Goal: Information Seeking & Learning: Learn about a topic

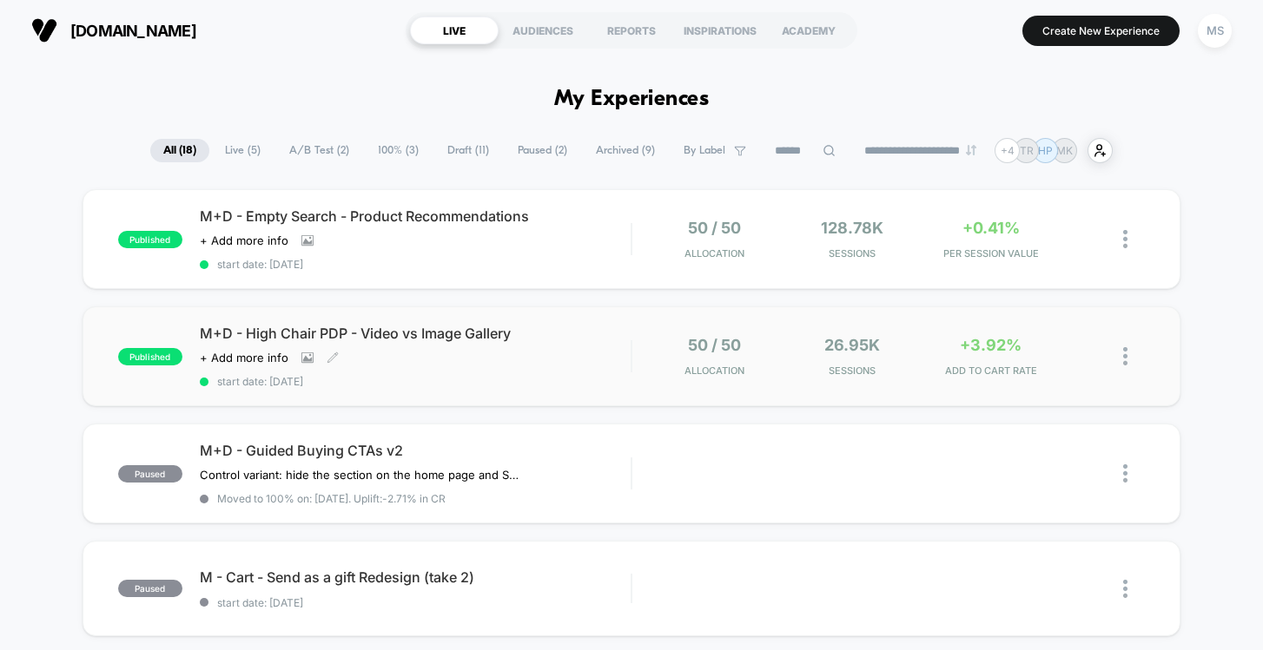
click at [442, 333] on span "M+D - High Chair PDP - Video vs Image Gallery" at bounding box center [416, 333] width 432 height 17
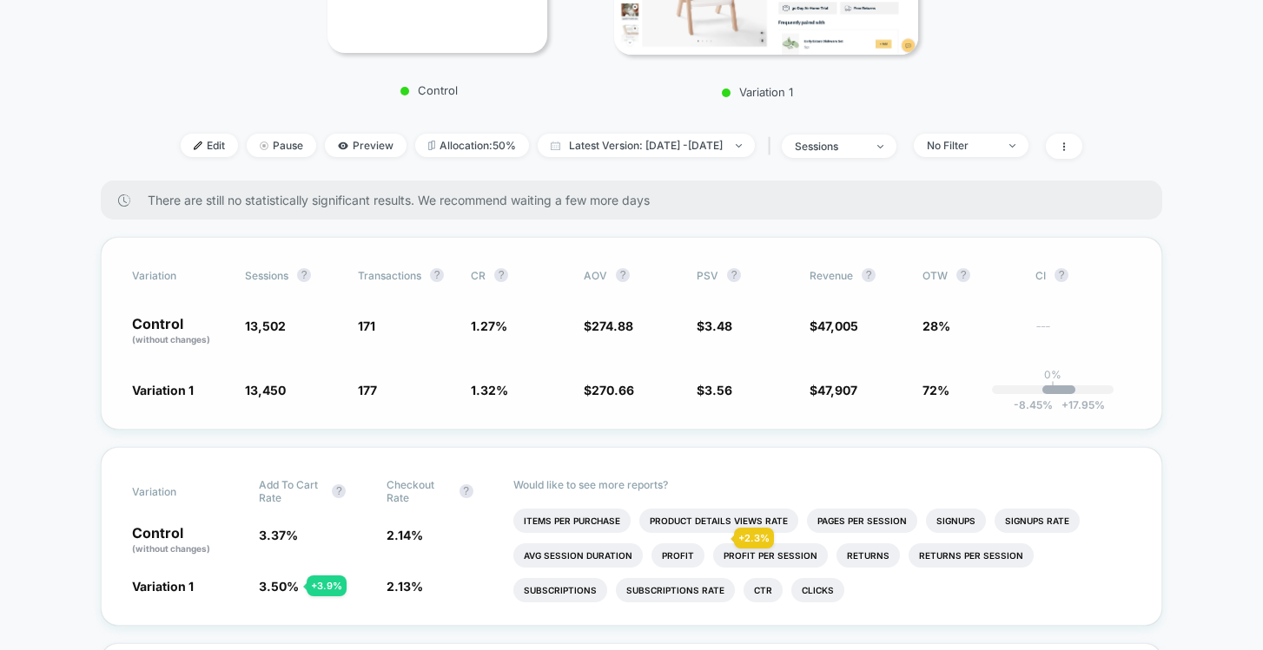
scroll to position [442, 0]
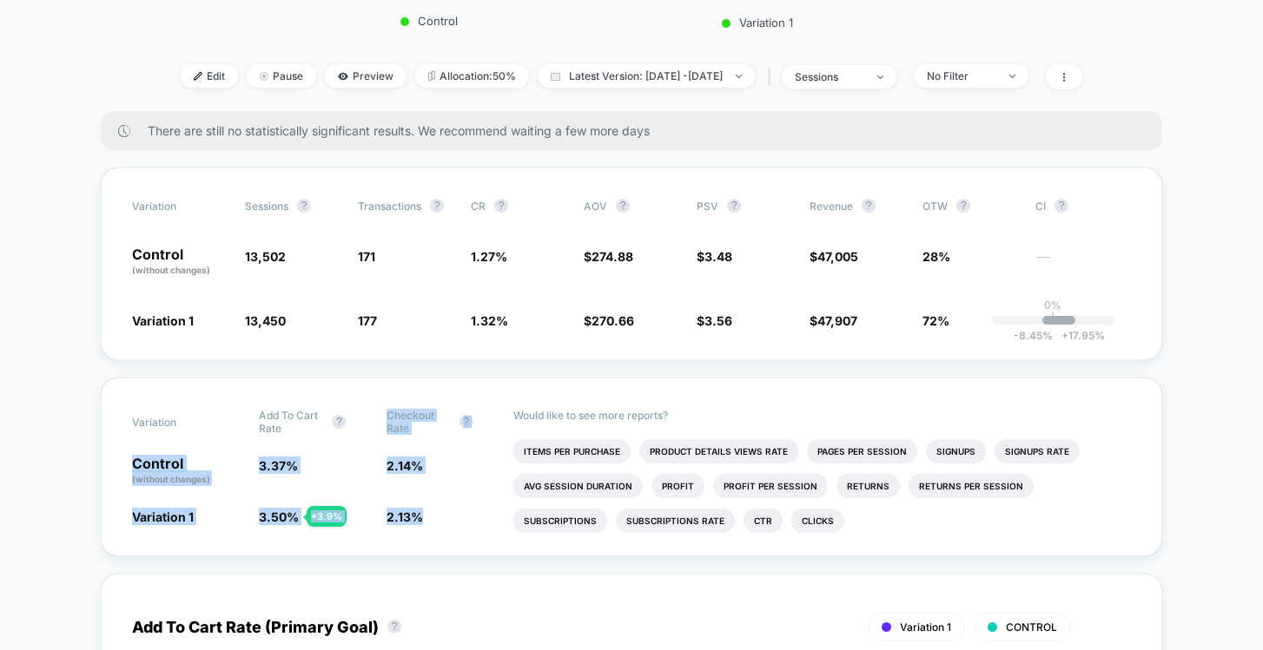
drag, startPoint x: 452, startPoint y: 509, endPoint x: 420, endPoint y: 369, distance: 143.5
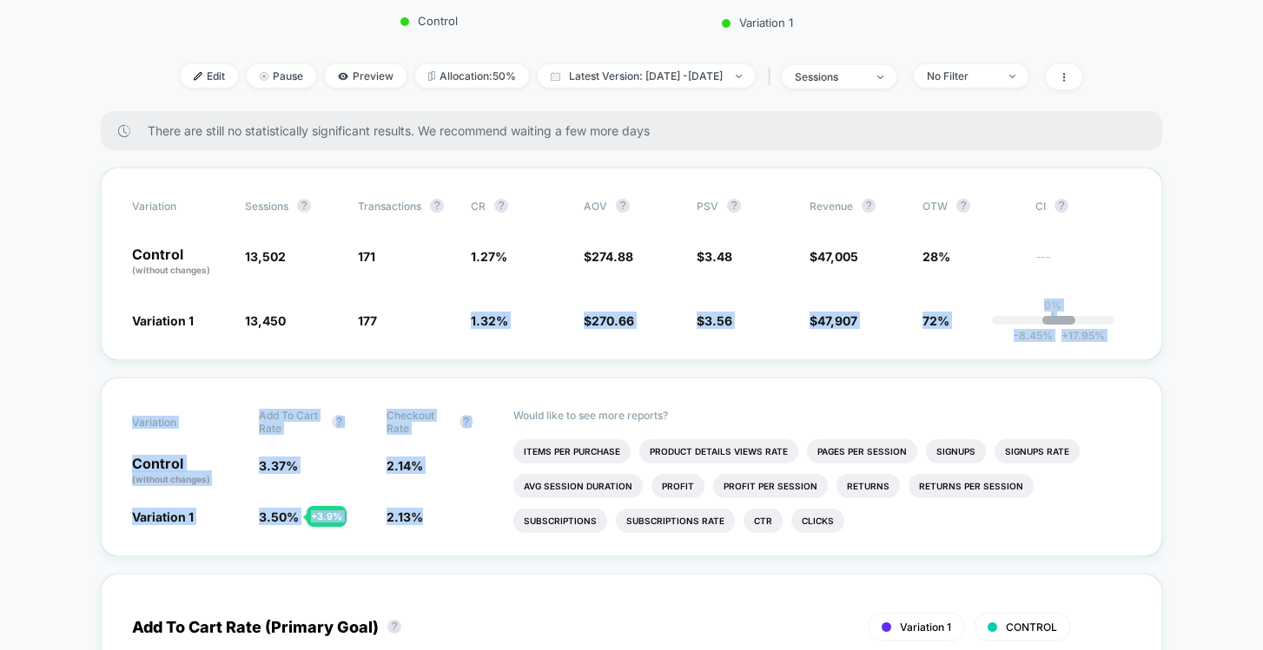
drag, startPoint x: 420, startPoint y: 369, endPoint x: 473, endPoint y: 519, distance: 159.3
click at [473, 519] on span "2.13 % - 0.31 %" at bounding box center [440, 516] width 109 height 17
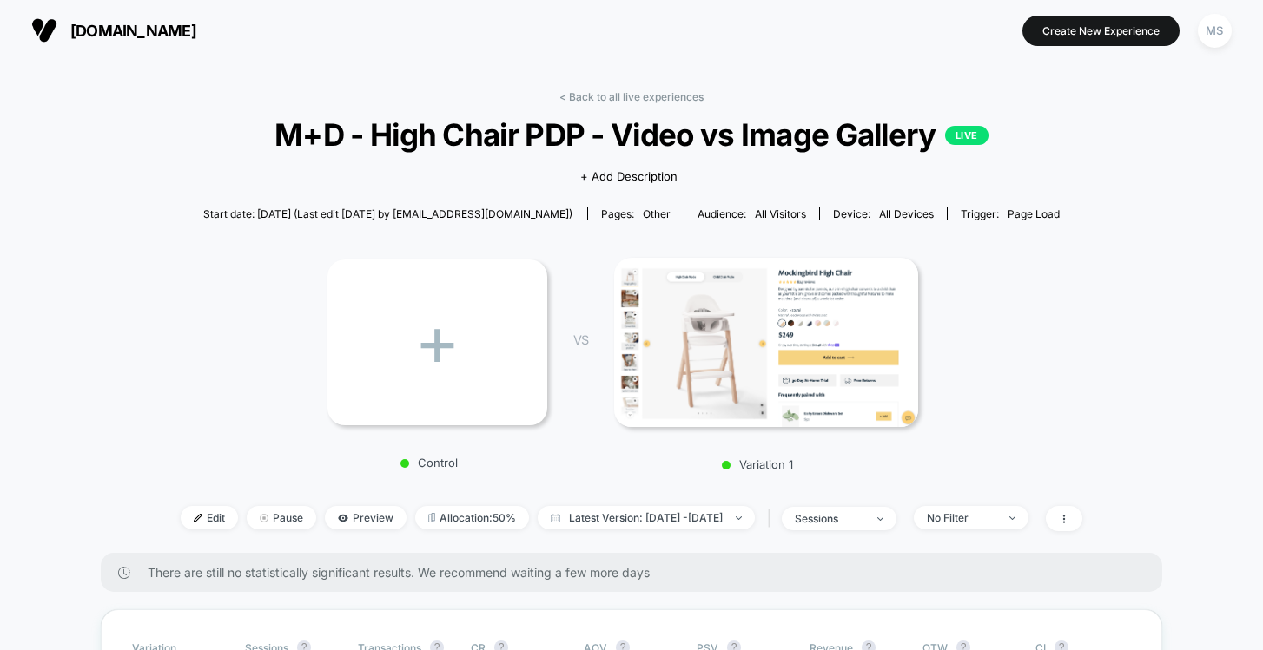
scroll to position [0, 0]
click at [661, 93] on link "< Back to all live experiences" at bounding box center [631, 96] width 144 height 13
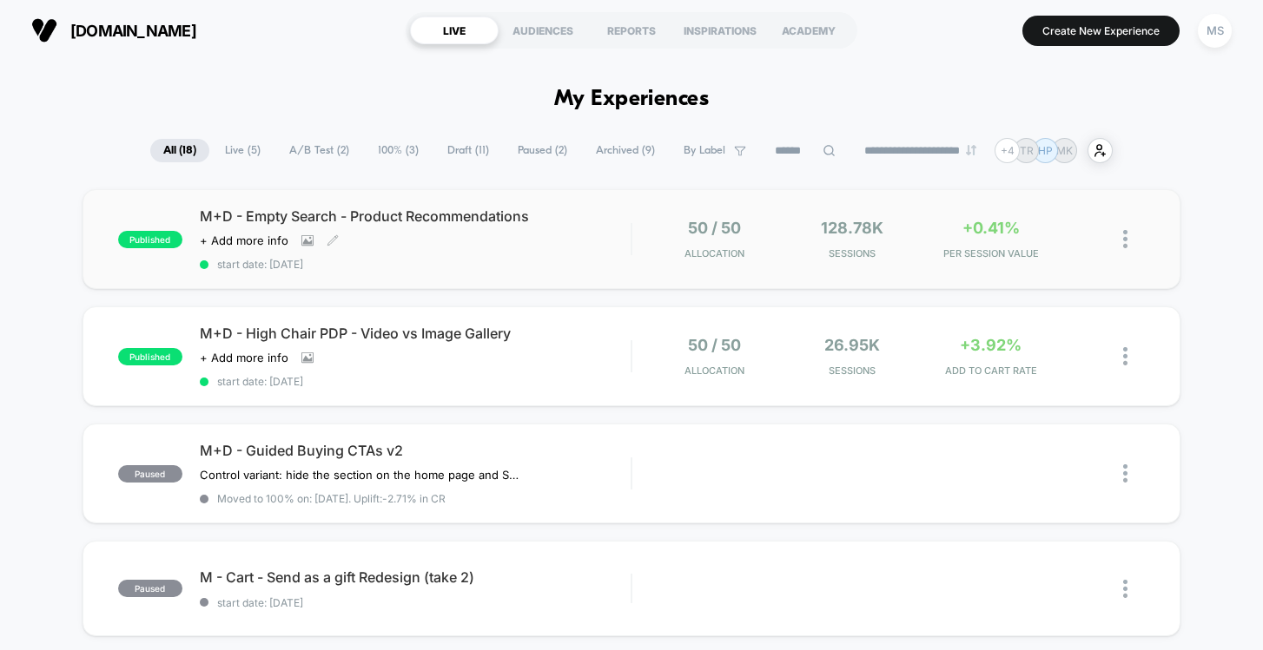
click at [472, 210] on span "M+D - Empty Search - Product Recommendations" at bounding box center [416, 216] width 432 height 17
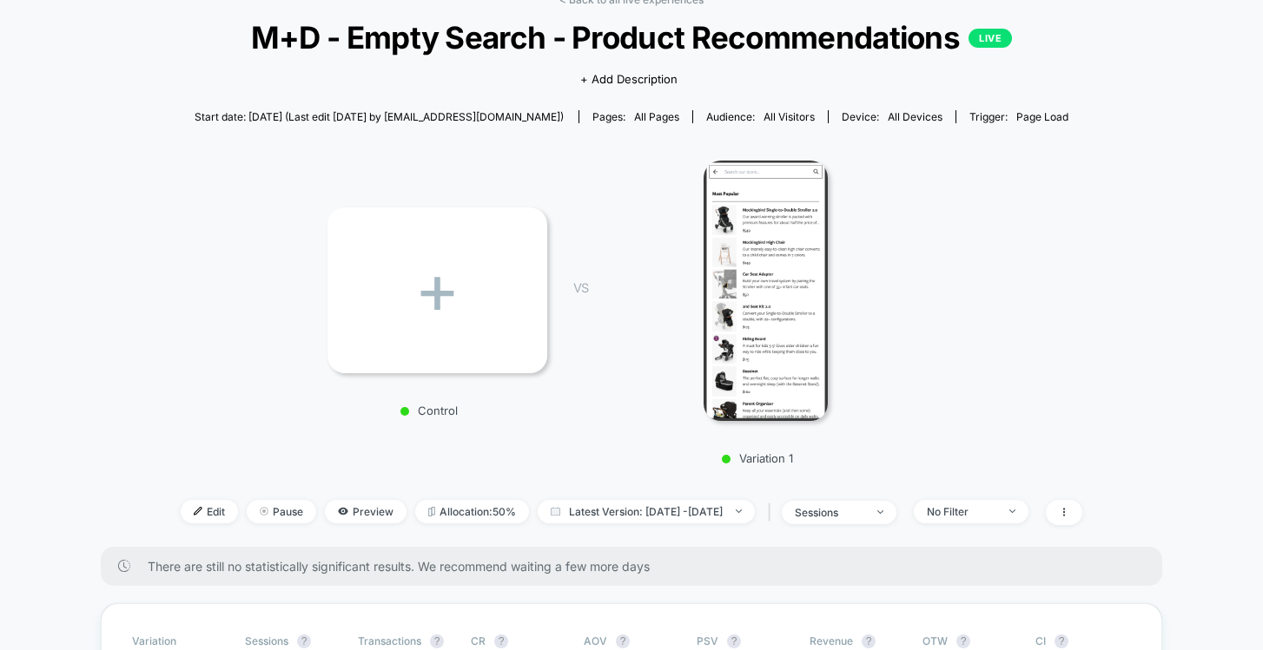
scroll to position [99, 0]
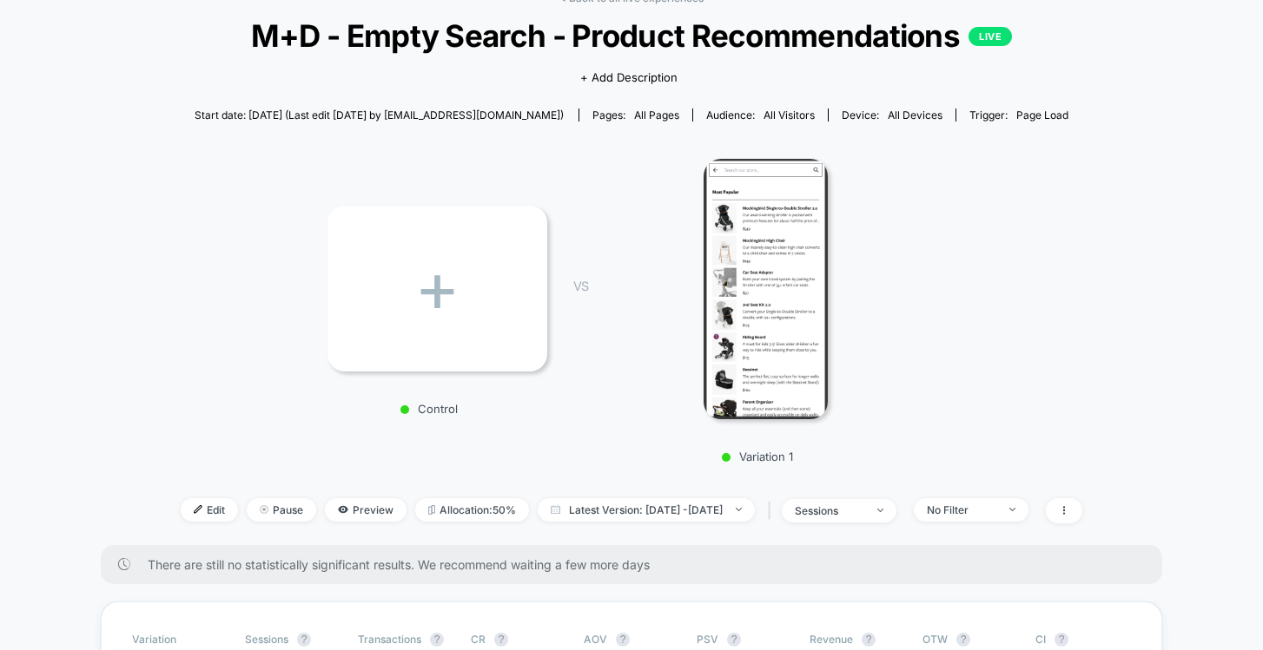
click at [478, 346] on div "+" at bounding box center [437, 289] width 220 height 166
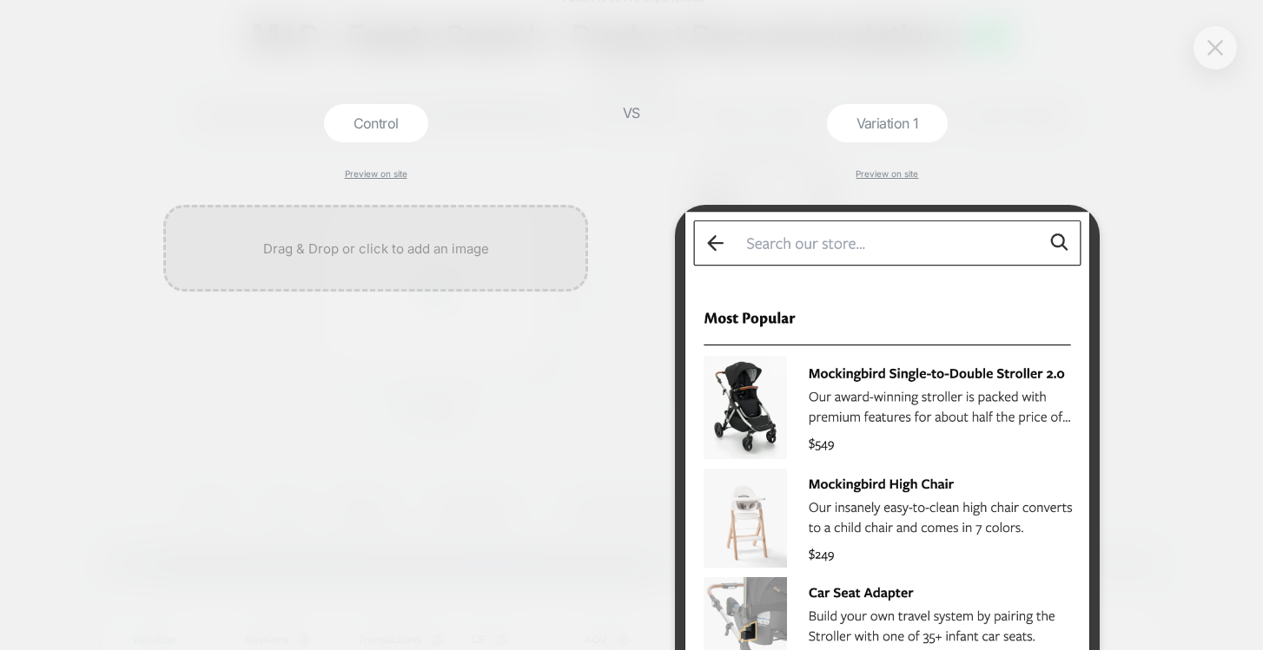
click at [1216, 40] on img at bounding box center [1215, 47] width 16 height 15
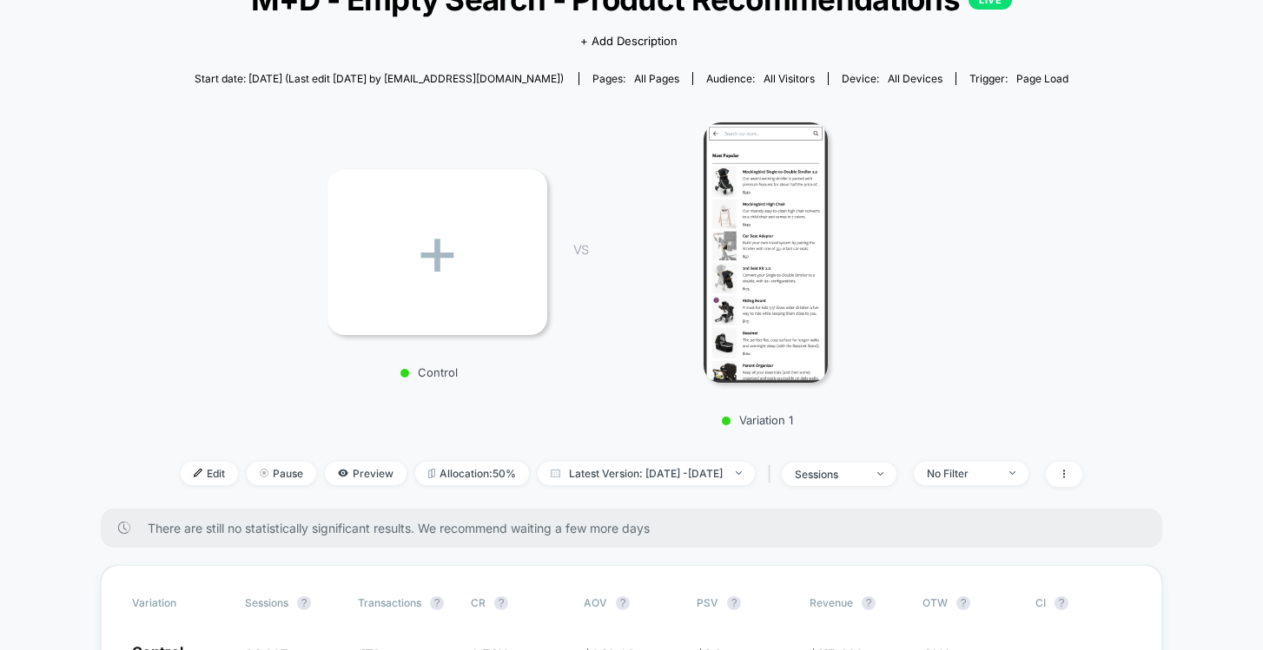
scroll to position [136, 0]
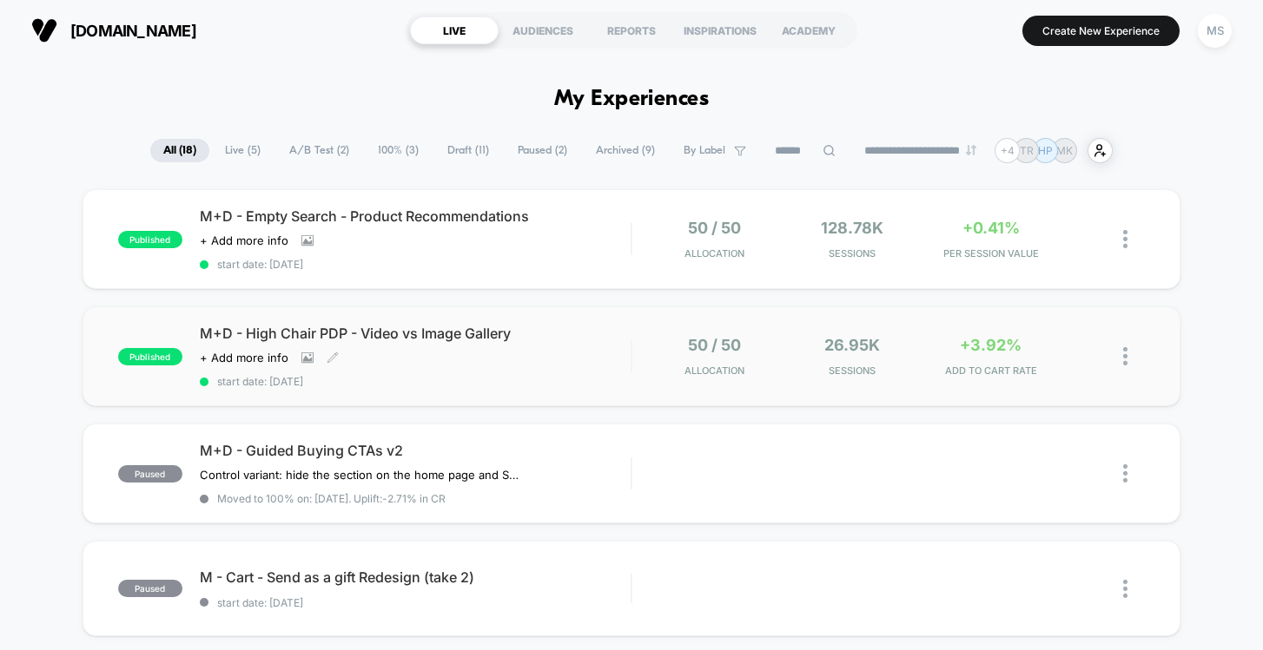
click at [474, 338] on span "M+D - High Chair PDP - Video vs Image Gallery" at bounding box center [416, 333] width 432 height 17
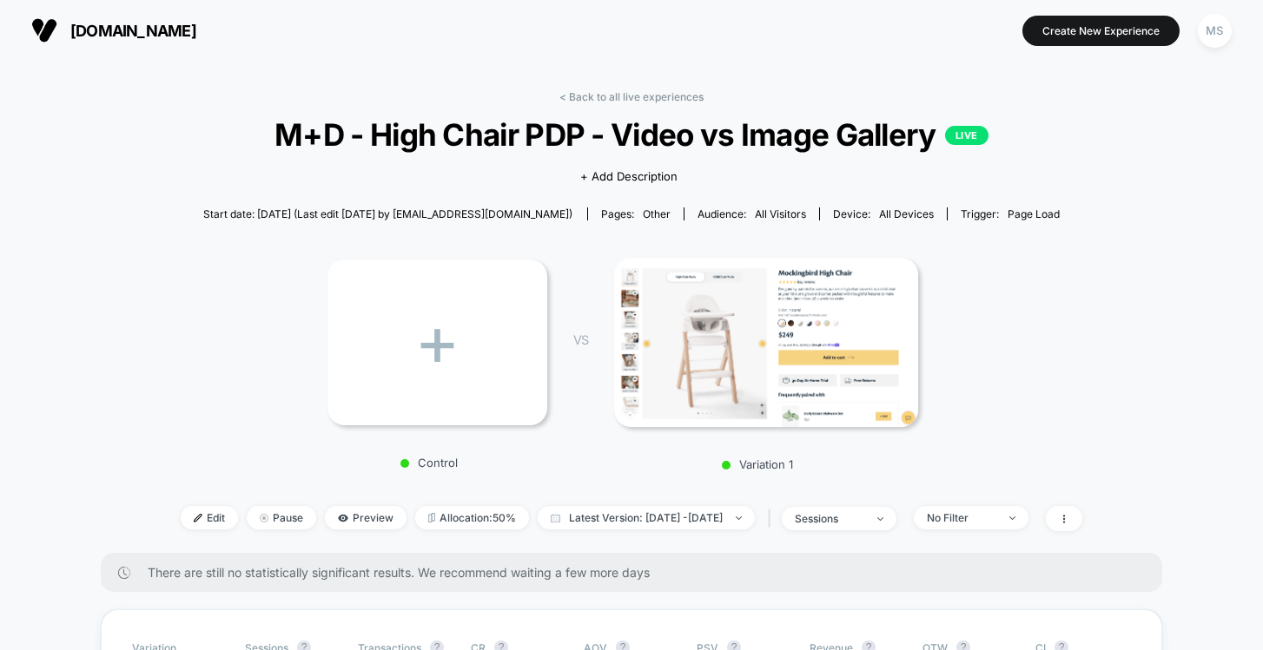
click at [496, 334] on div "+" at bounding box center [437, 343] width 220 height 166
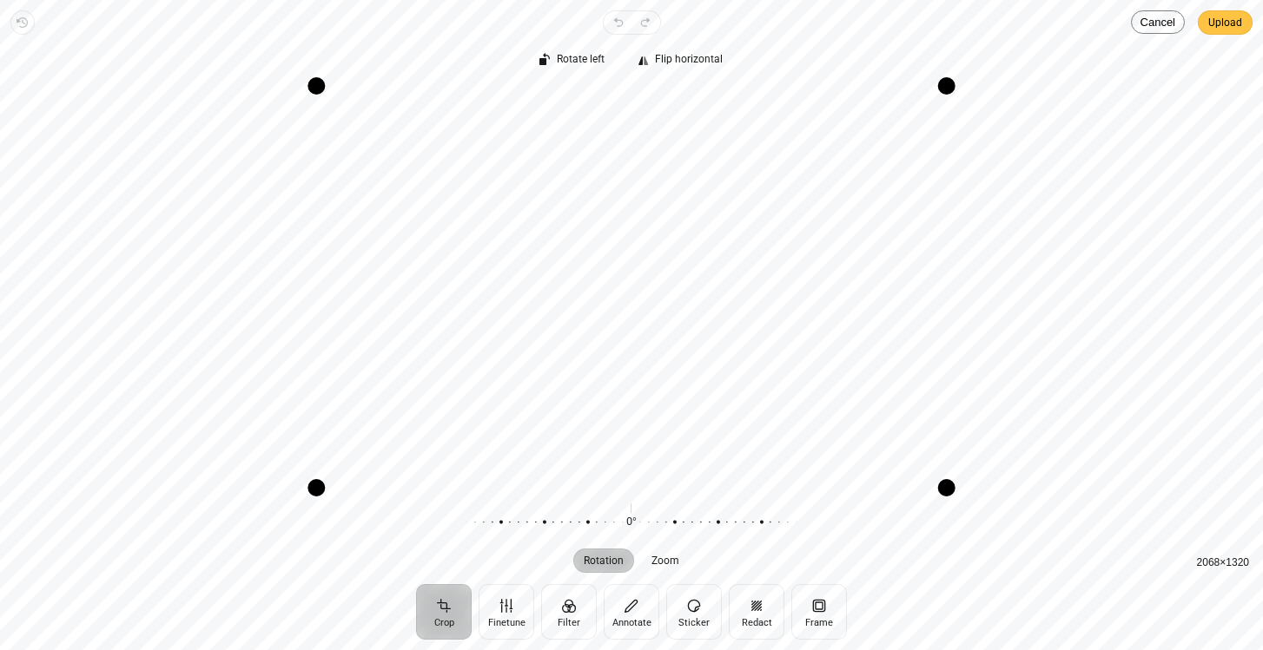
click at [1215, 21] on span "Upload" at bounding box center [1225, 22] width 34 height 21
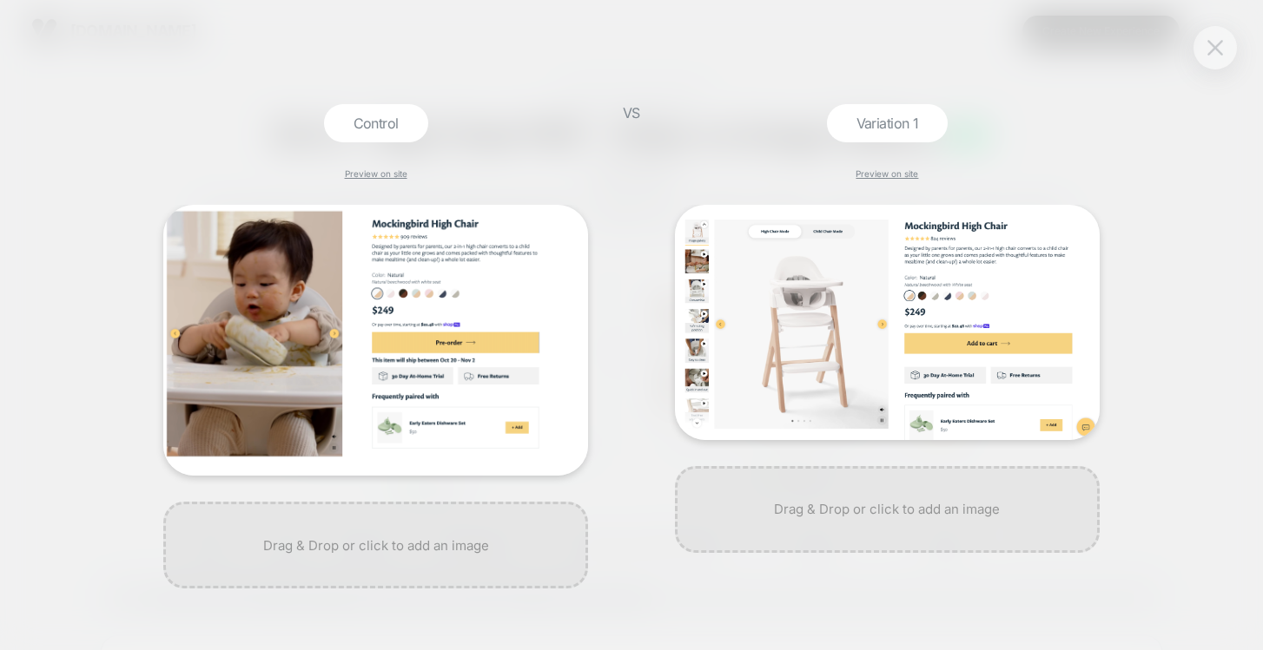
click at [1219, 49] on img at bounding box center [1215, 47] width 16 height 15
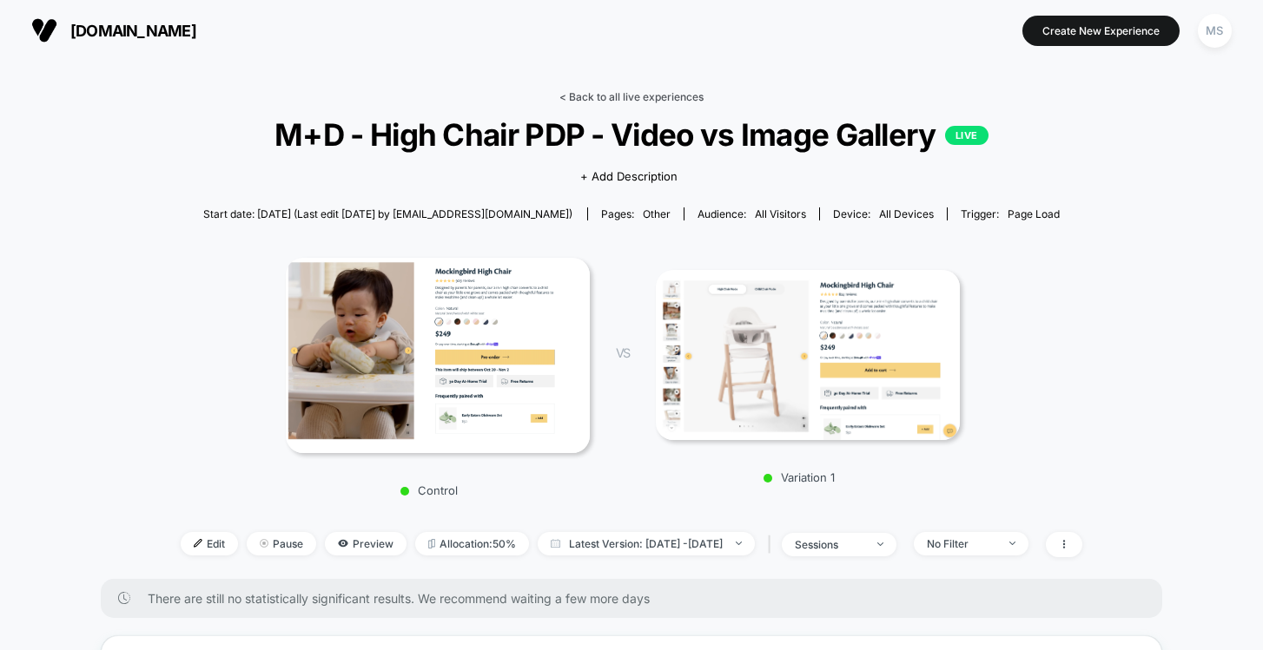
click at [660, 97] on link "< Back to all live experiences" at bounding box center [631, 96] width 144 height 13
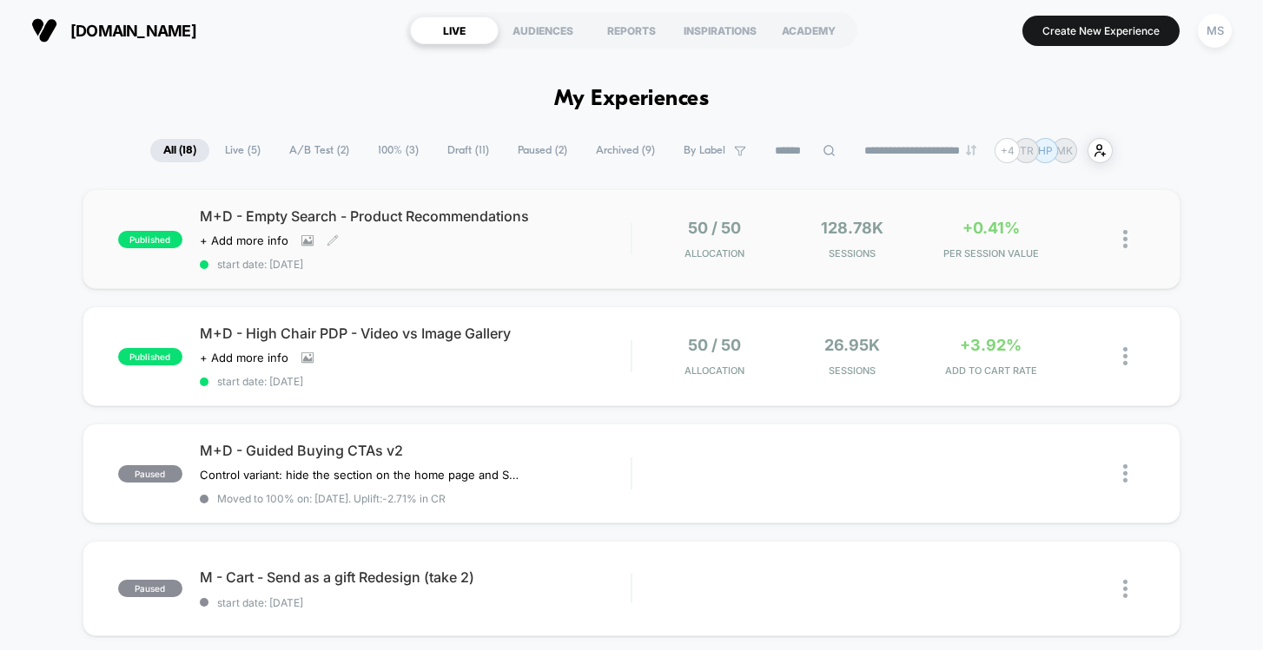
click at [465, 223] on span "M+D - Empty Search - Product Recommendations" at bounding box center [416, 216] width 432 height 17
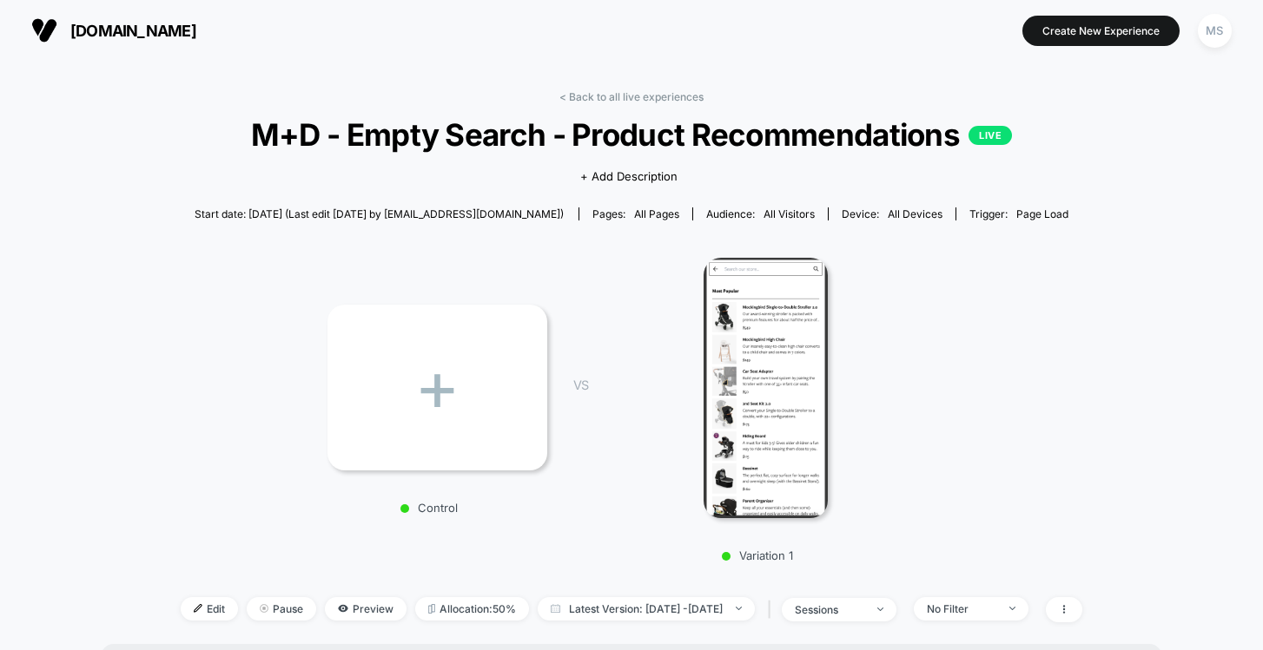
click at [456, 330] on div "+" at bounding box center [437, 388] width 220 height 166
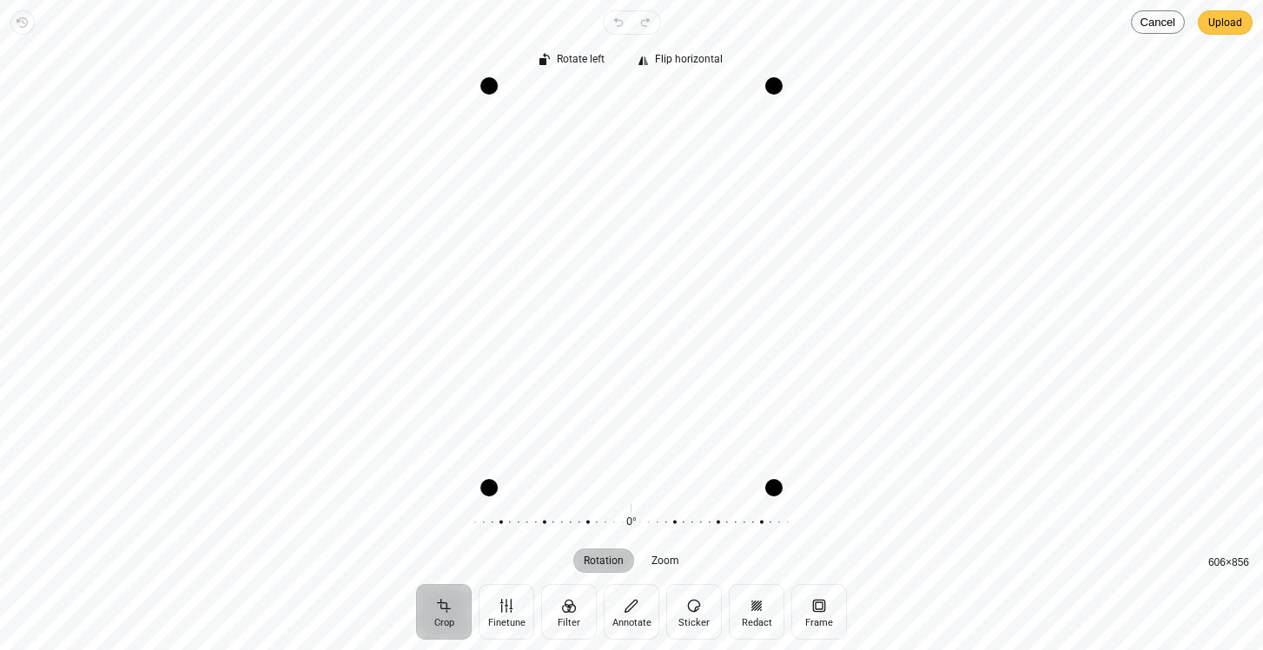
click at [1229, 24] on span "Upload" at bounding box center [1225, 22] width 34 height 21
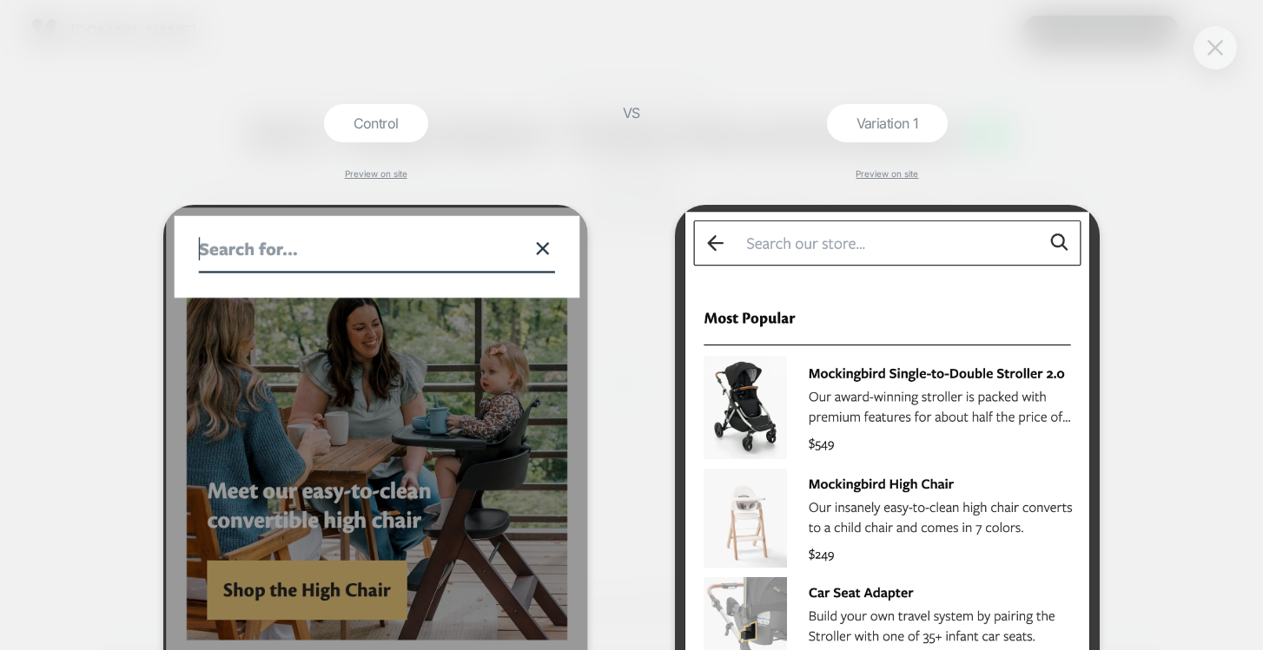
click at [1217, 49] on img at bounding box center [1215, 47] width 16 height 15
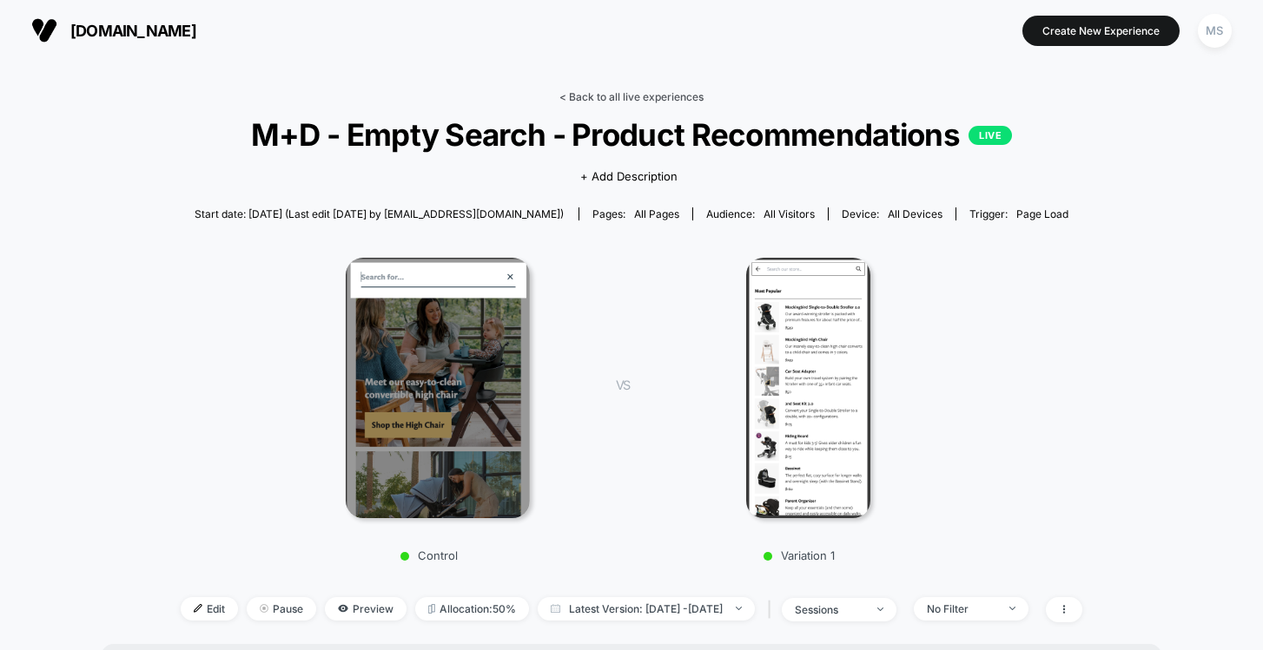
click at [641, 96] on link "< Back to all live experiences" at bounding box center [631, 96] width 144 height 13
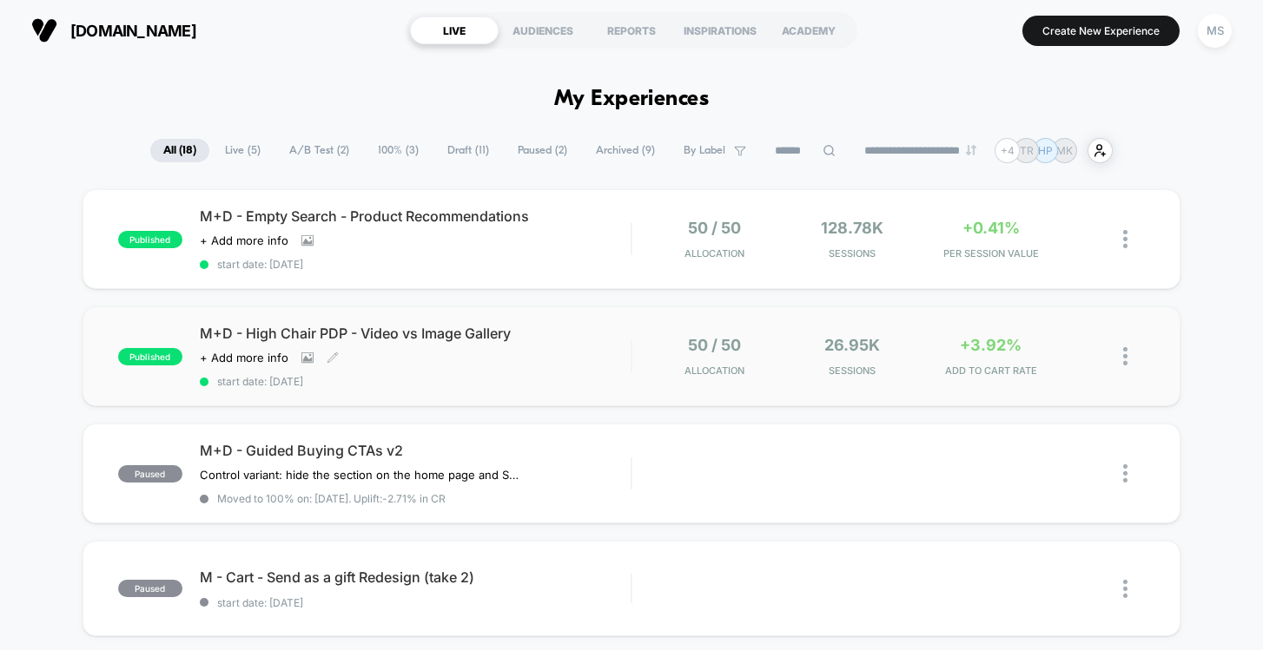
click at [452, 354] on div "Click to view images Click to edit experience details + Add more info" at bounding box center [351, 358] width 302 height 14
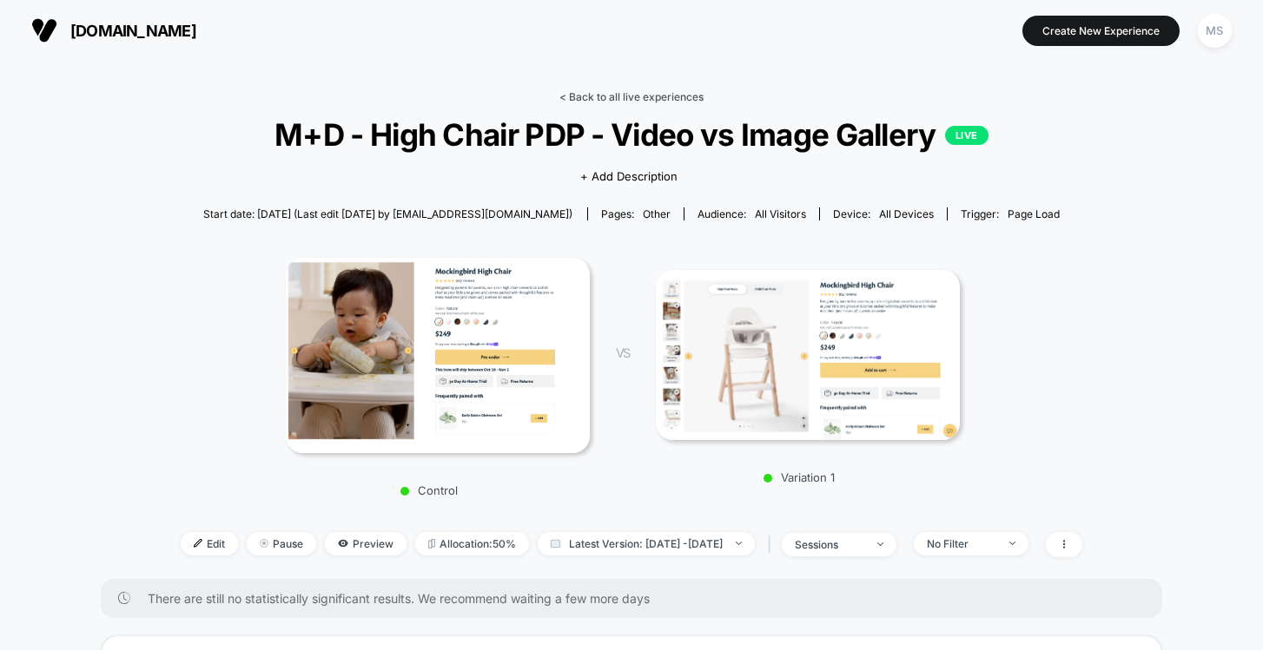
click at [642, 98] on link "< Back to all live experiences" at bounding box center [631, 96] width 144 height 13
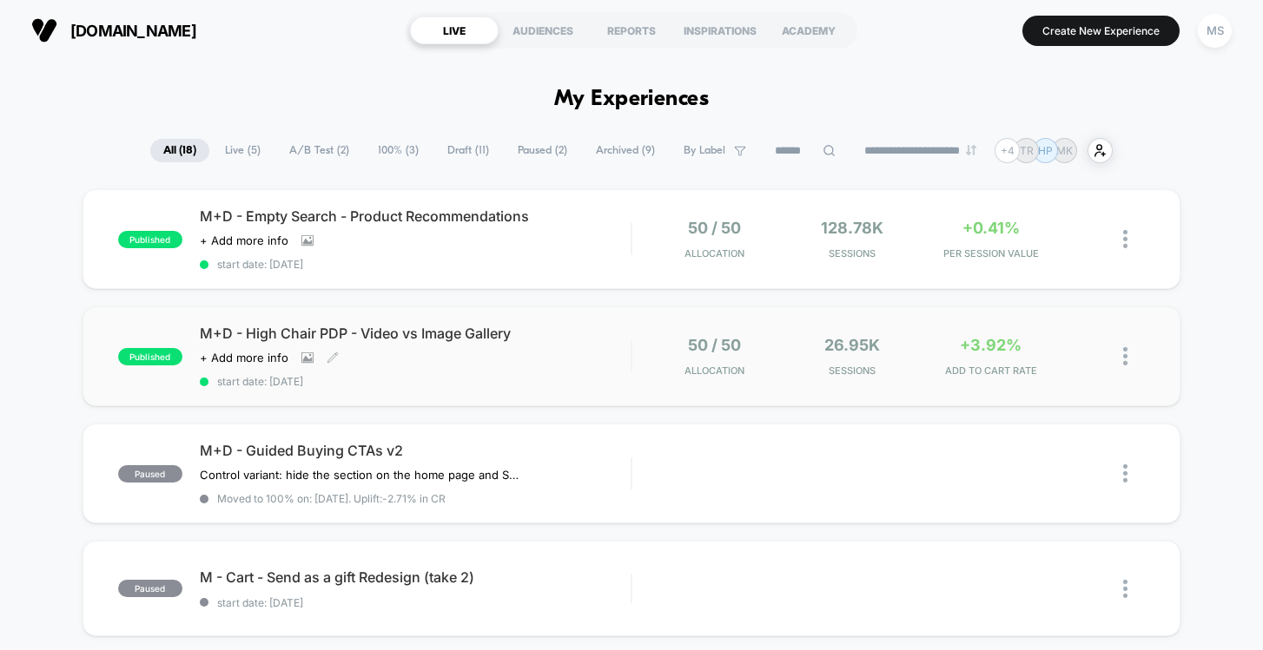
click at [493, 357] on div "Click to view images Click to edit experience details + Add more info" at bounding box center [351, 358] width 302 height 14
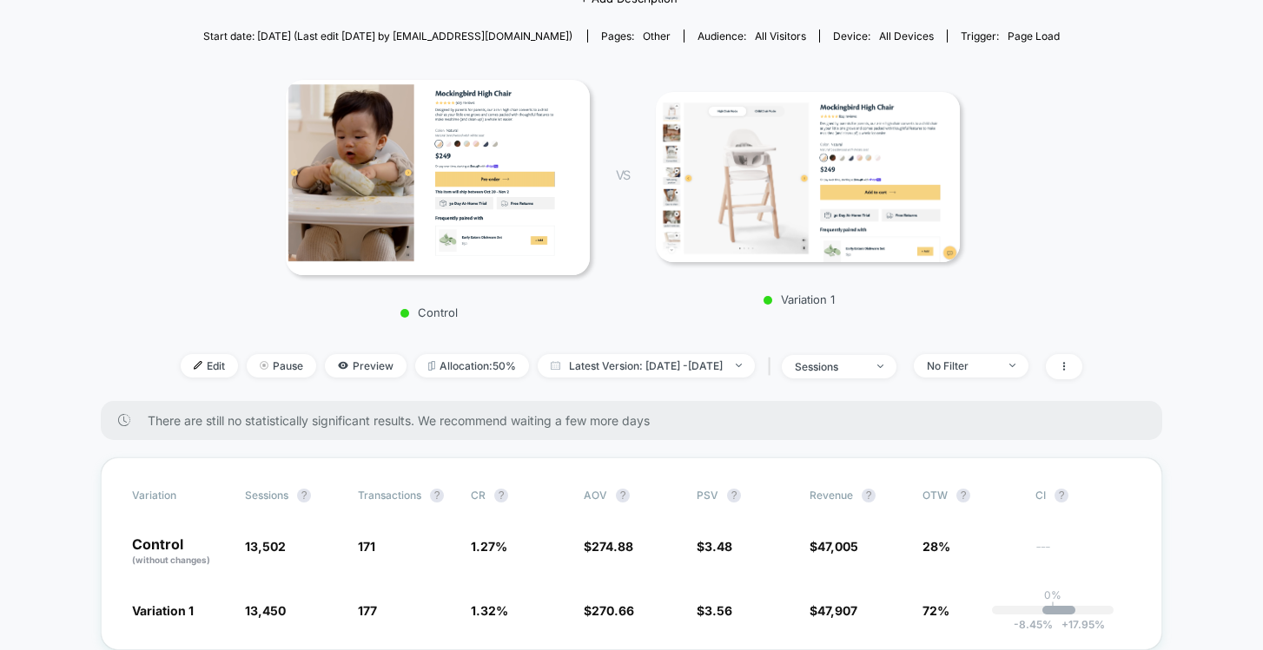
scroll to position [228, 0]
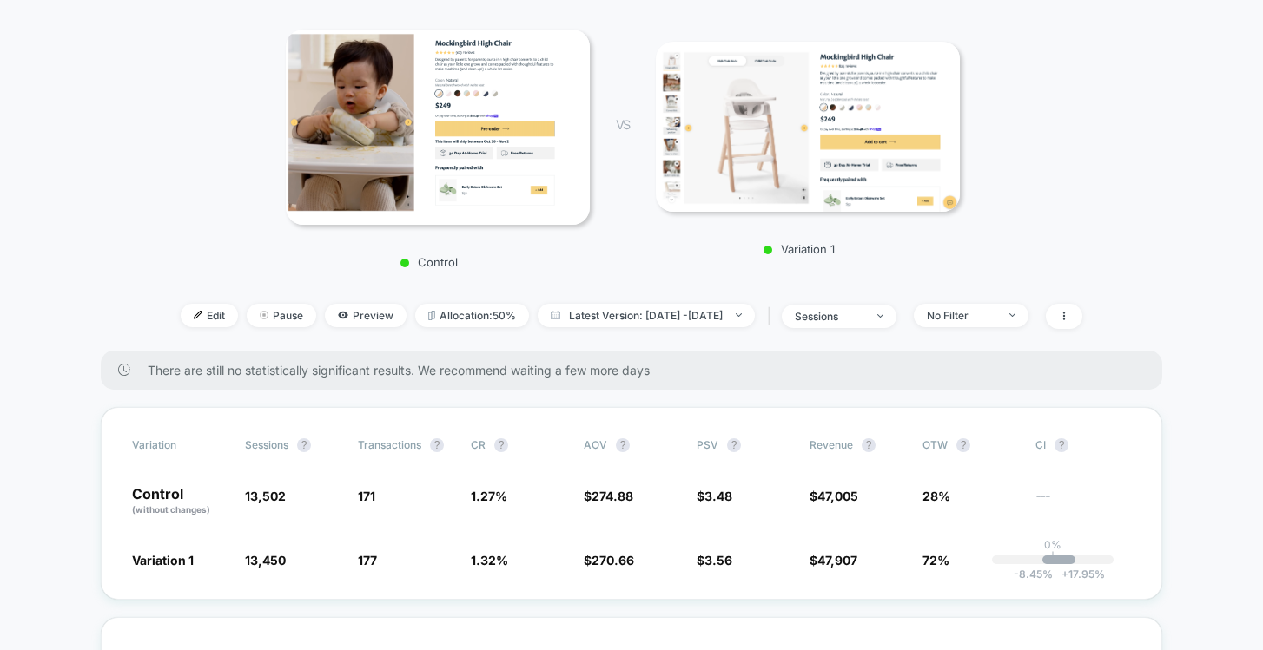
click at [482, 165] on img at bounding box center [438, 127] width 304 height 195
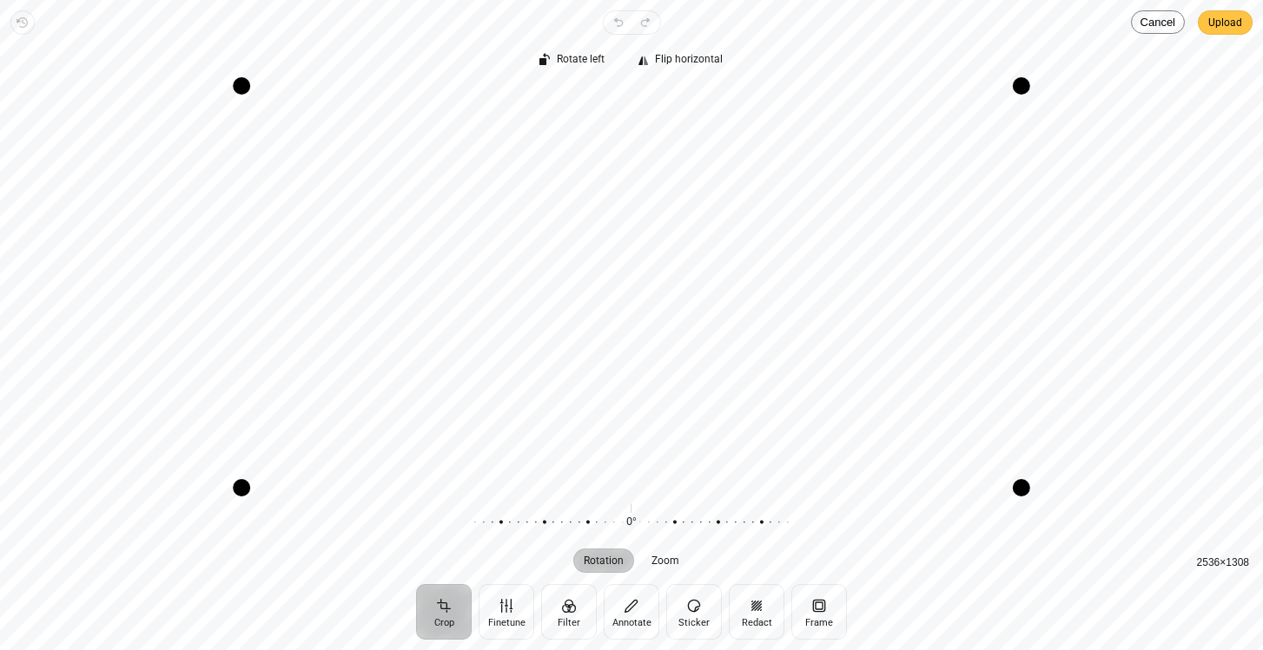
click at [1215, 18] on span "Upload" at bounding box center [1225, 22] width 34 height 21
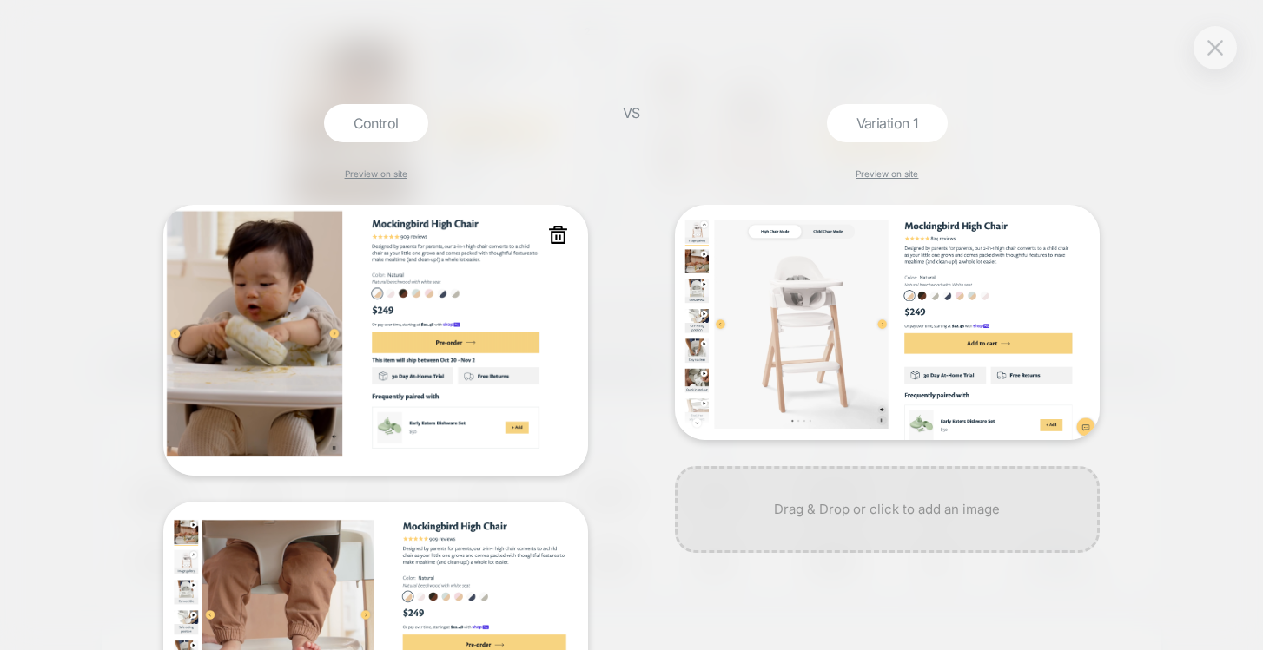
click at [432, 351] on img at bounding box center [375, 340] width 425 height 271
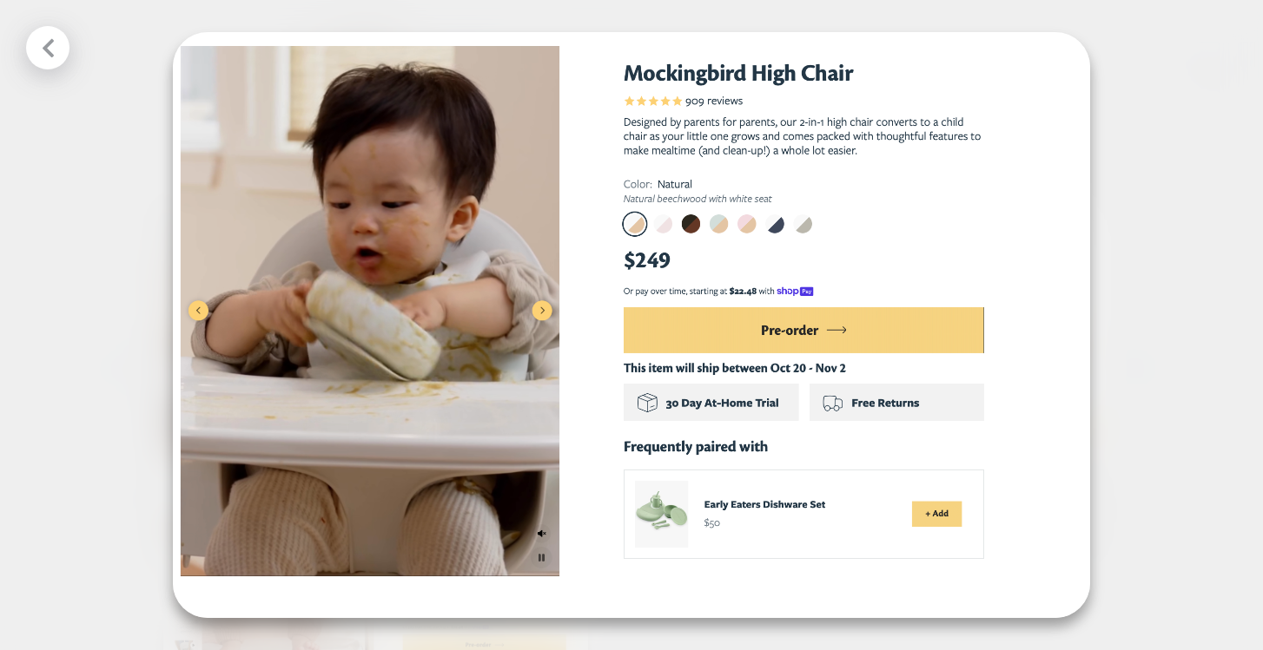
click at [51, 52] on icon at bounding box center [48, 48] width 22 height 22
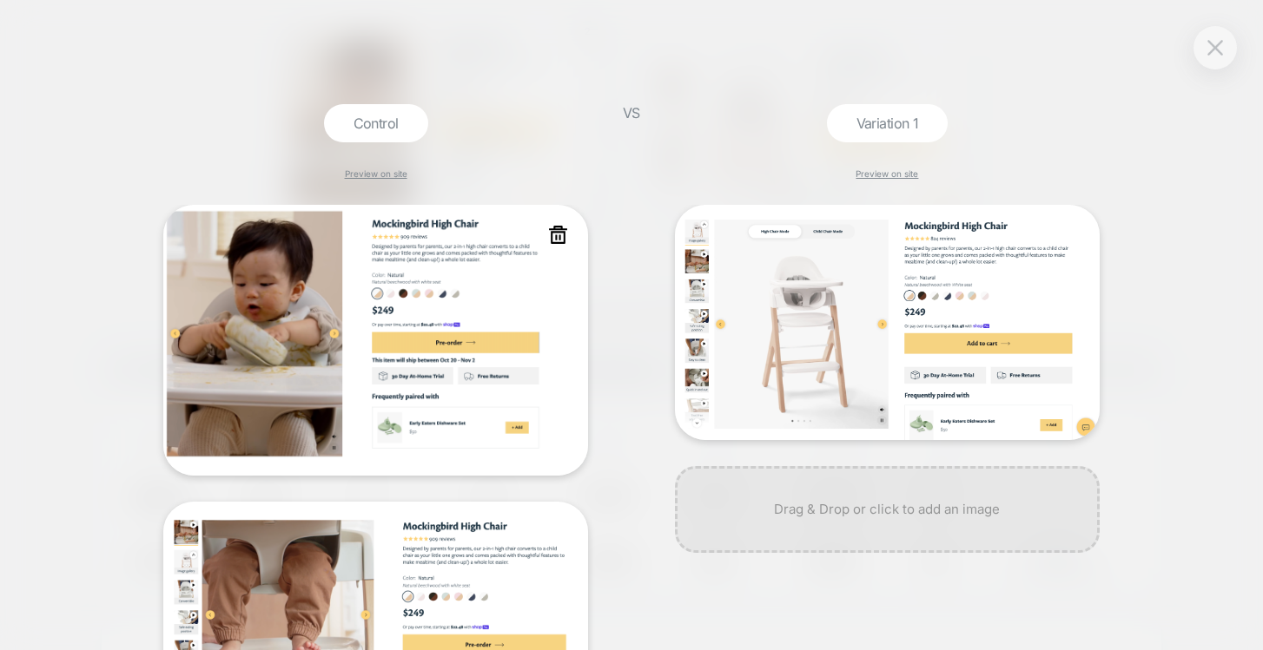
click at [558, 239] on icon at bounding box center [558, 235] width 22 height 22
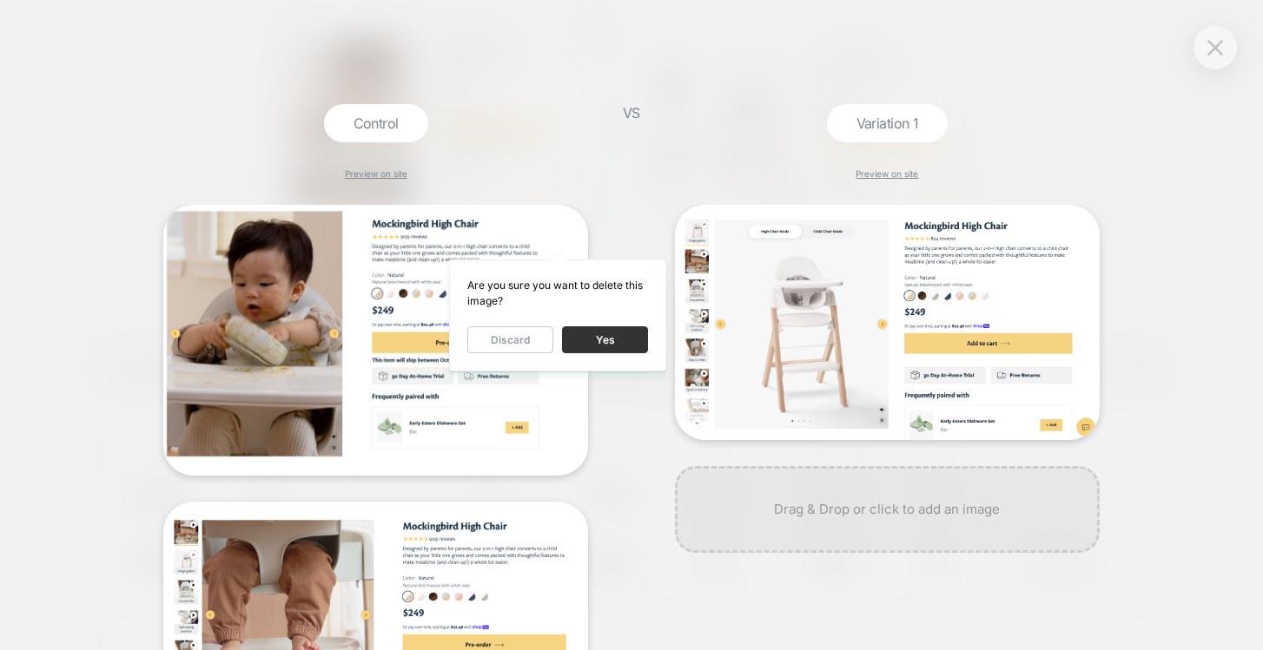
click at [607, 342] on button "Yes" at bounding box center [605, 340] width 86 height 27
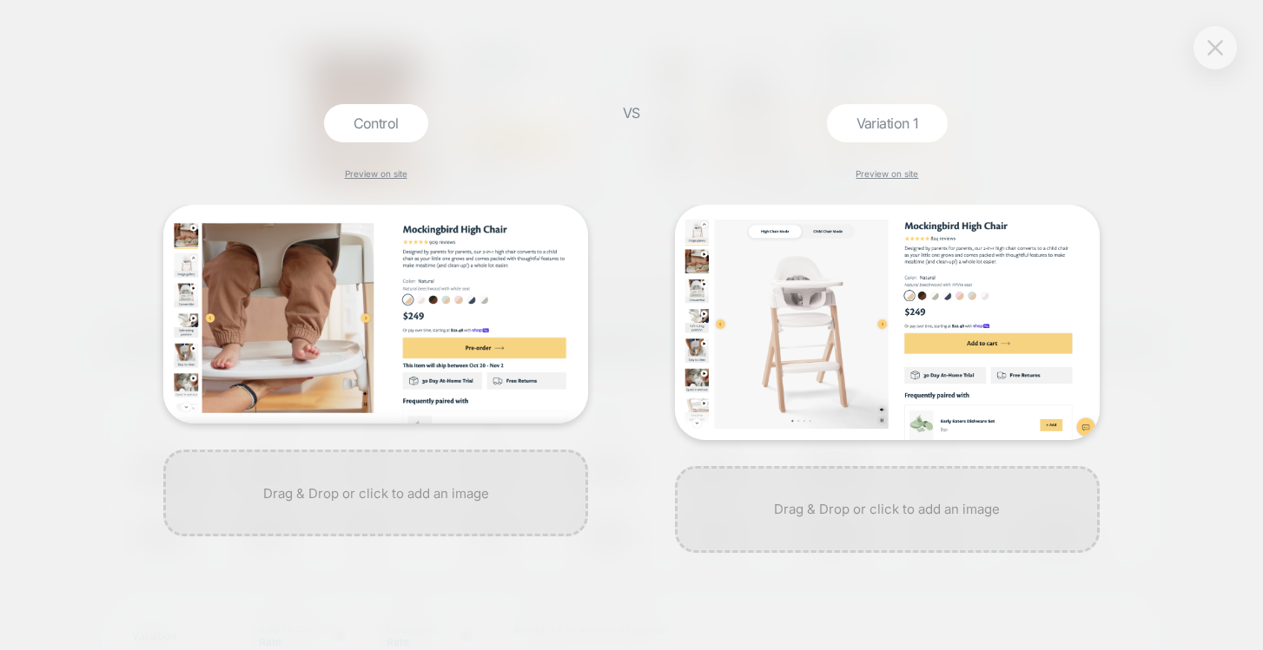
click at [1210, 51] on img at bounding box center [1215, 47] width 16 height 15
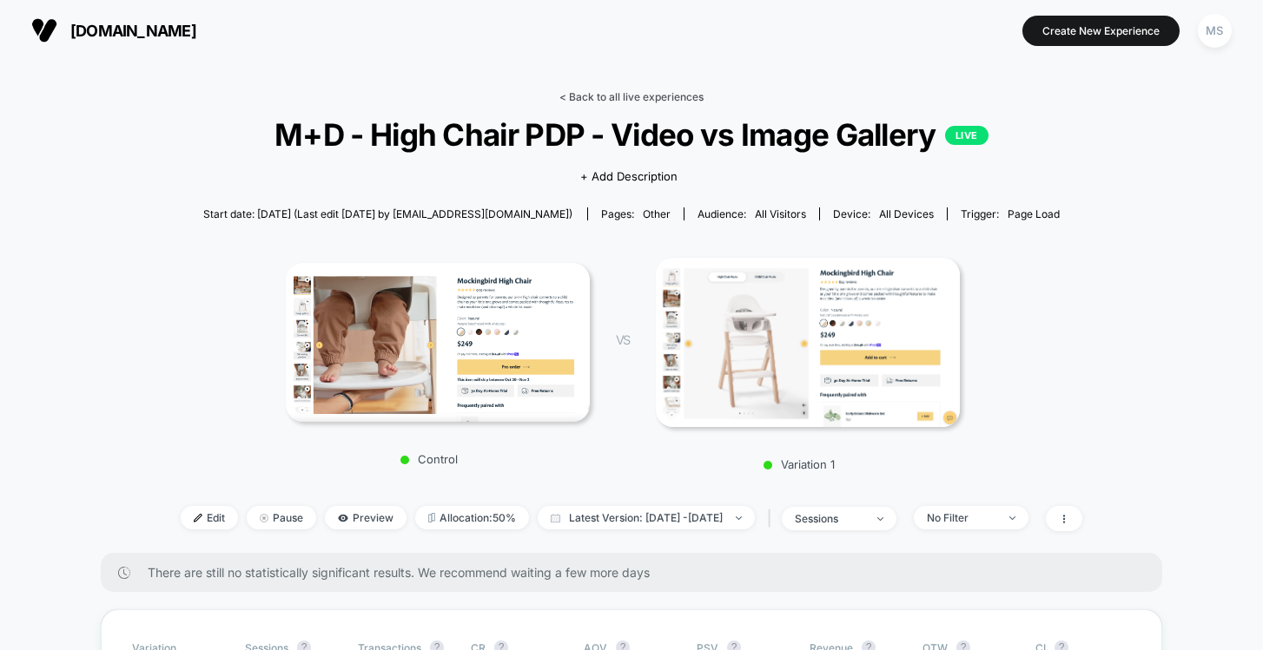
scroll to position [-1, 0]
click at [635, 95] on link "< Back to all live experiences" at bounding box center [631, 96] width 144 height 13
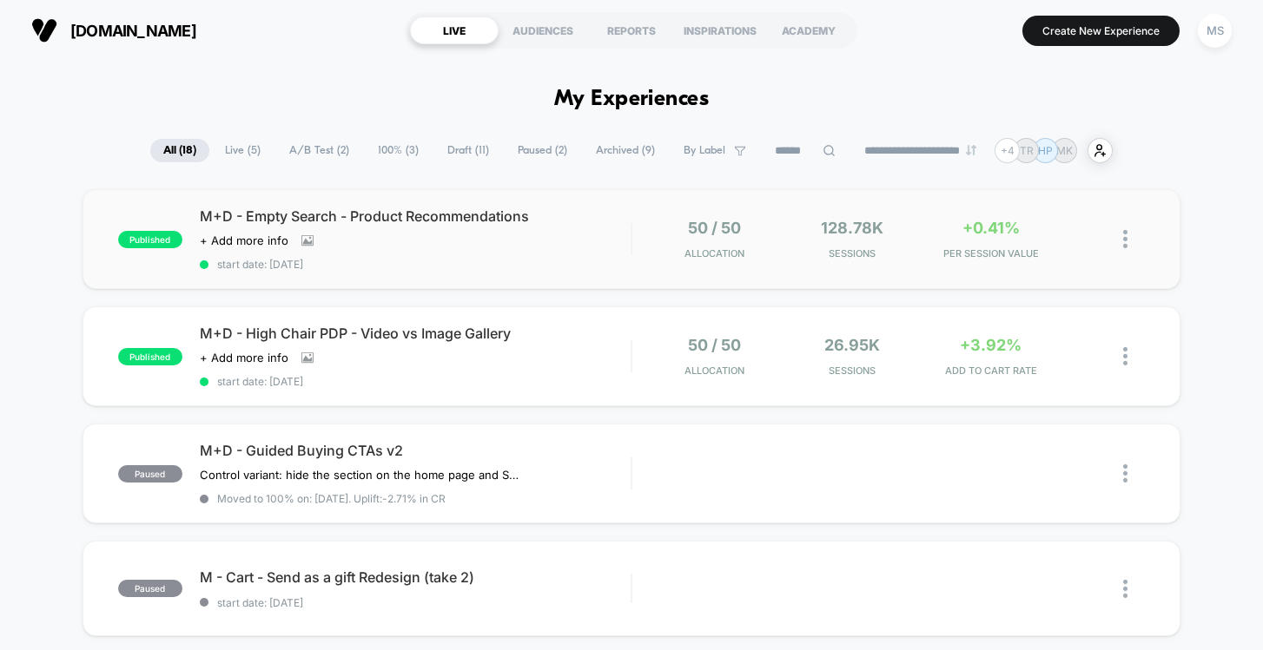
click at [412, 273] on div "published M+D - Empty Search - Product Recommendations Click to view images Cli…" at bounding box center [631, 239] width 1098 height 100
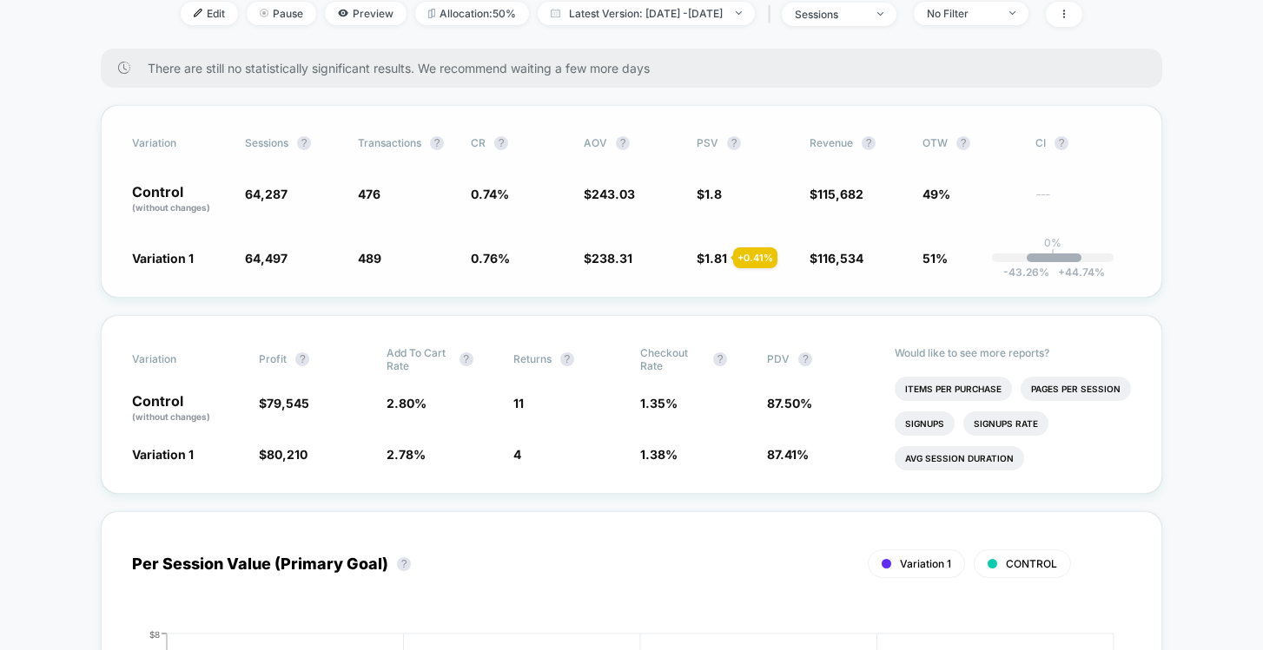
scroll to position [599, 0]
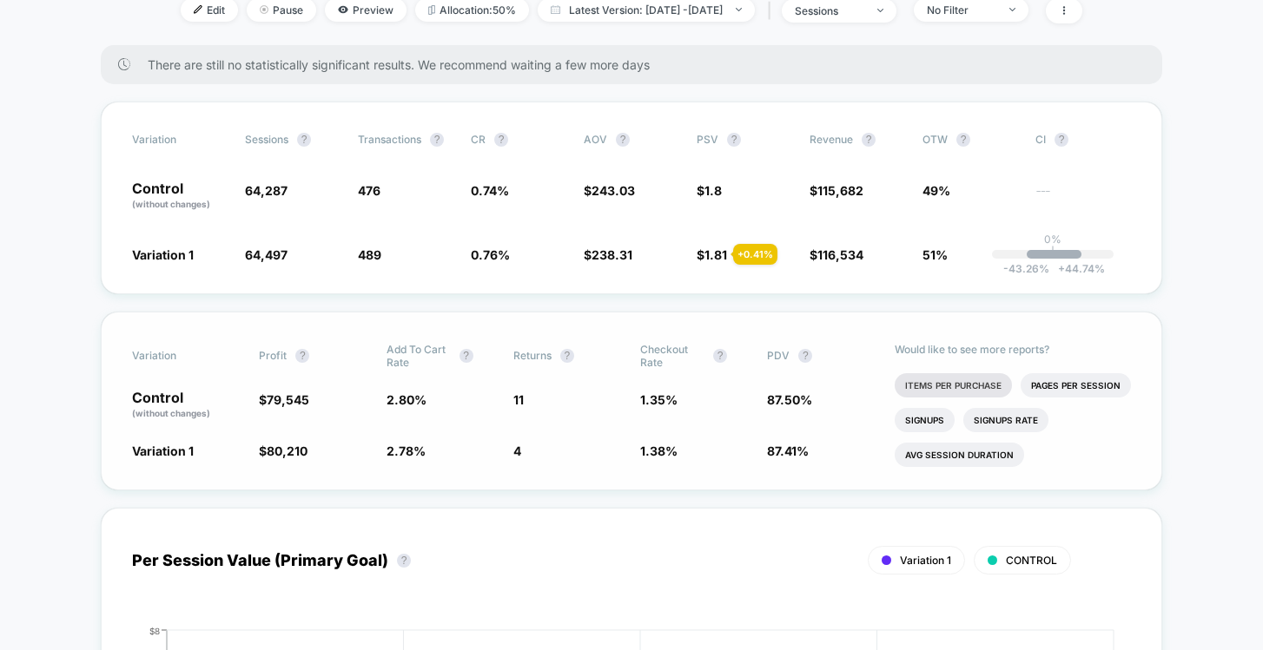
click at [987, 392] on li "Items Per Purchase" at bounding box center [952, 385] width 117 height 24
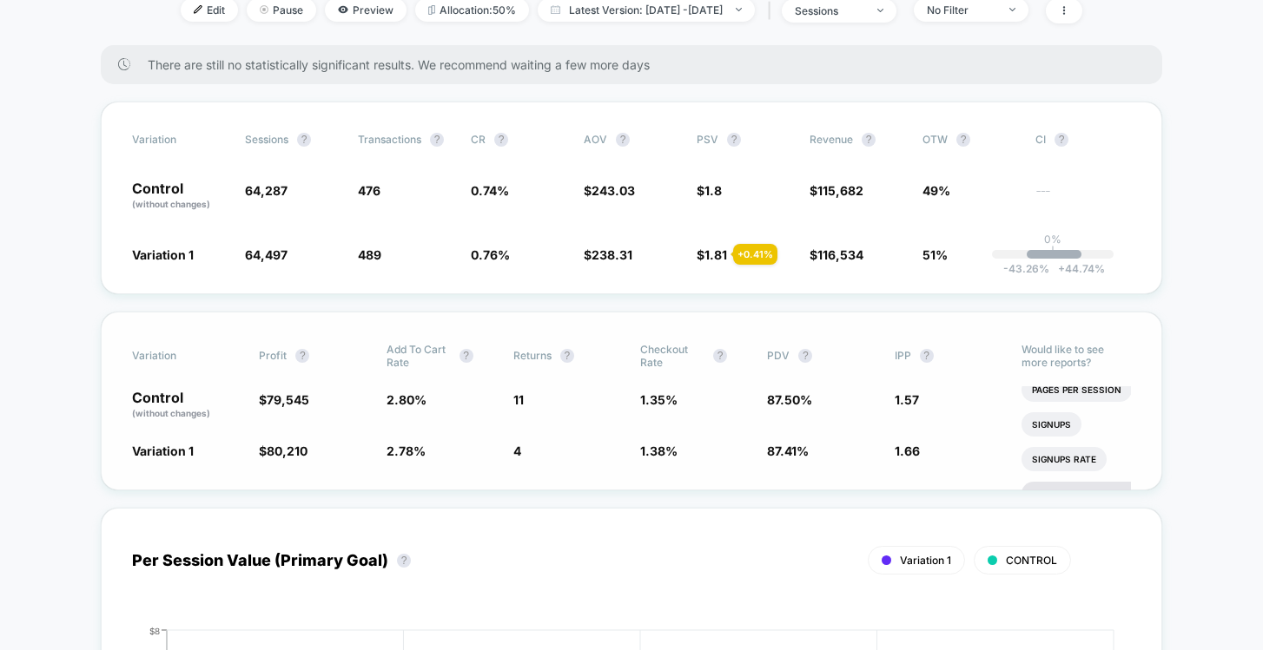
scroll to position [0, 0]
click at [1093, 393] on li "Pages Per Session" at bounding box center [1076, 398] width 110 height 24
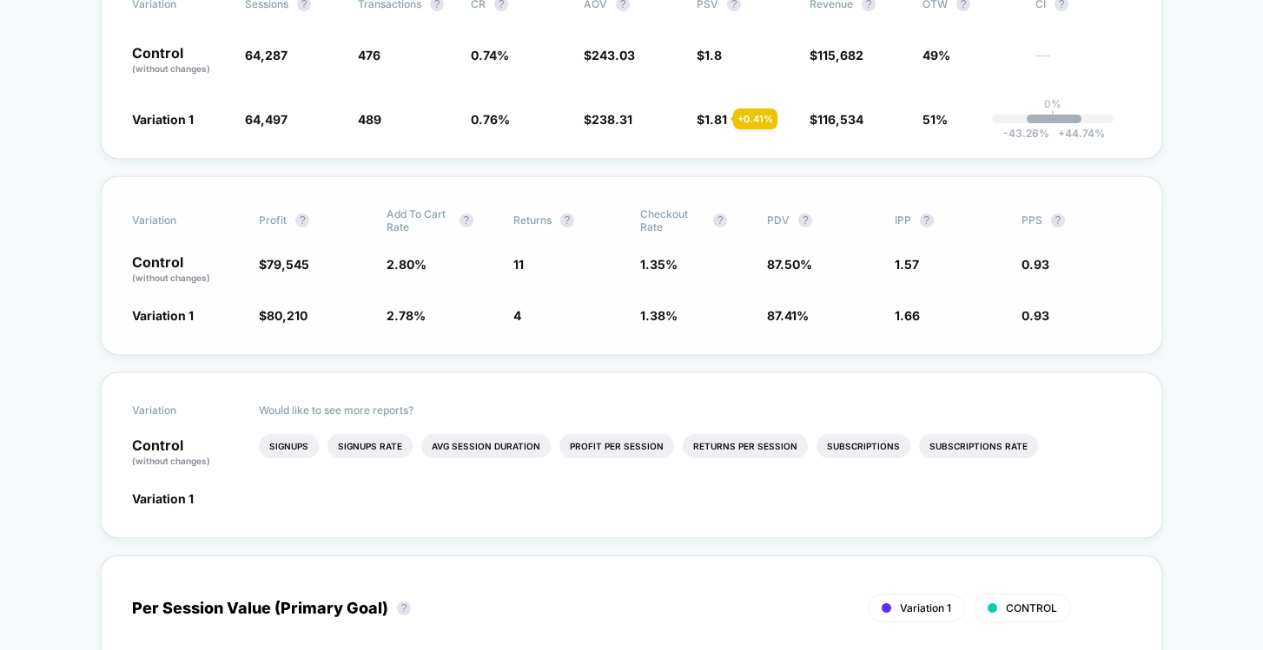
scroll to position [736, 0]
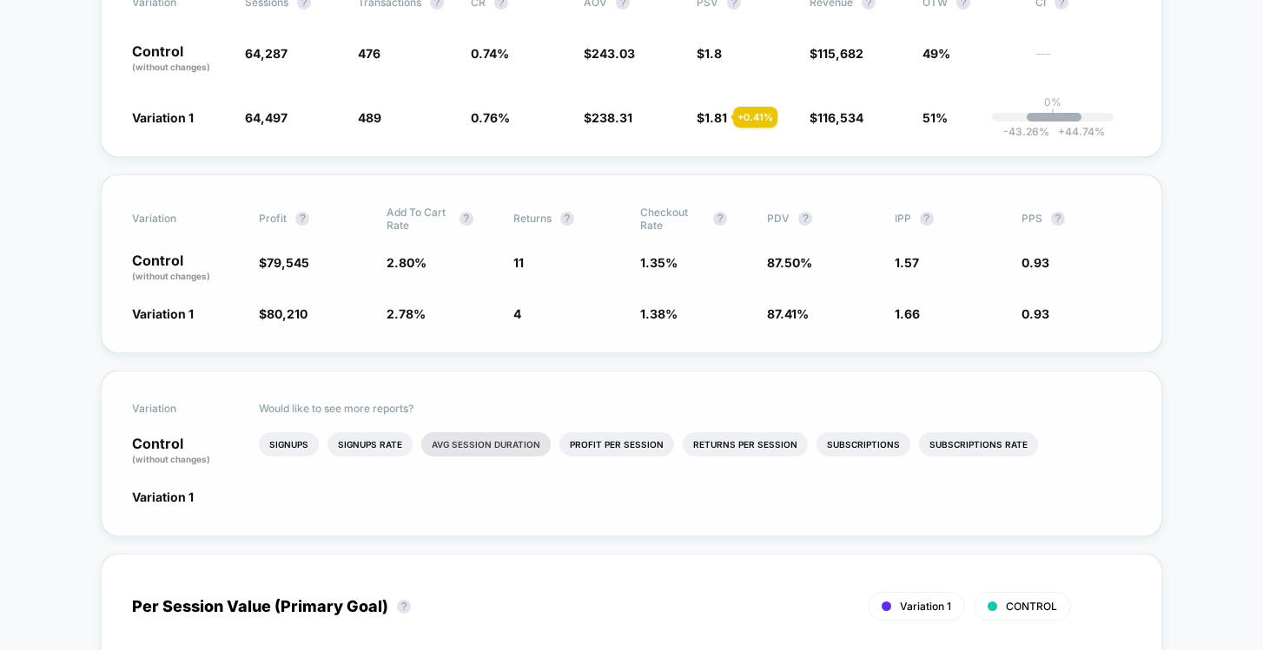
click at [491, 446] on li "Avg Session Duration" at bounding box center [485, 444] width 129 height 24
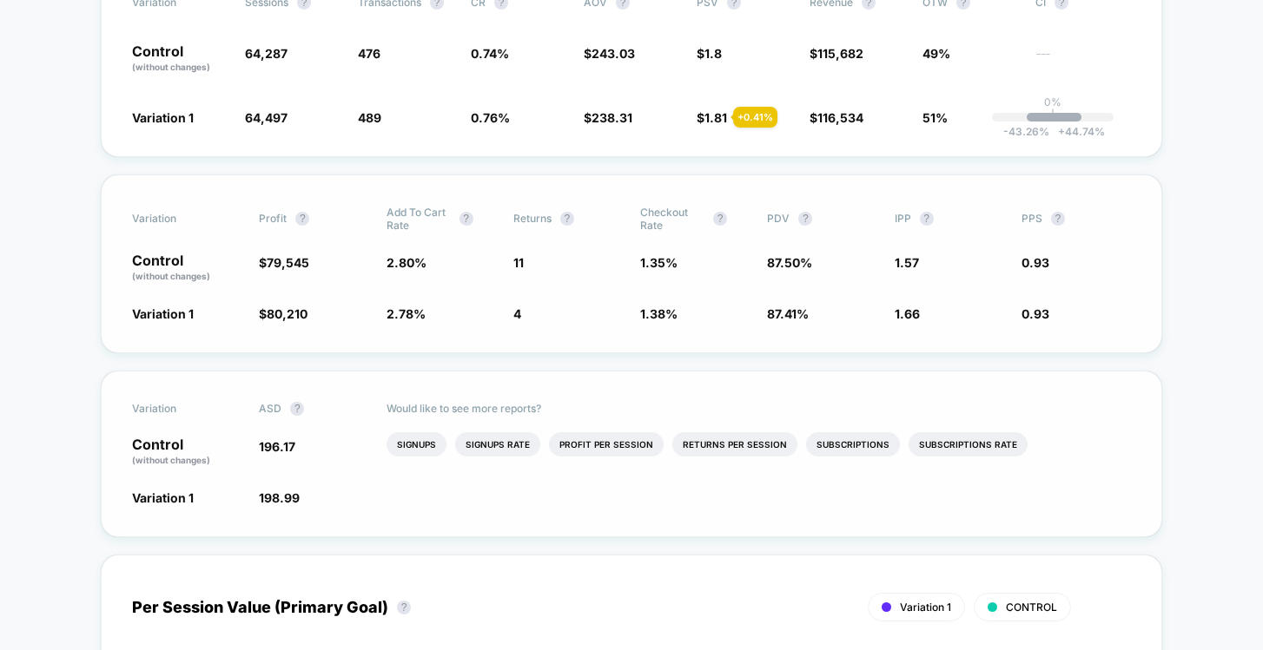
click at [810, 517] on div "Would like to see more reports? Signups Signups Rate Profit Per Session Returns…" at bounding box center [758, 454] width 745 height 165
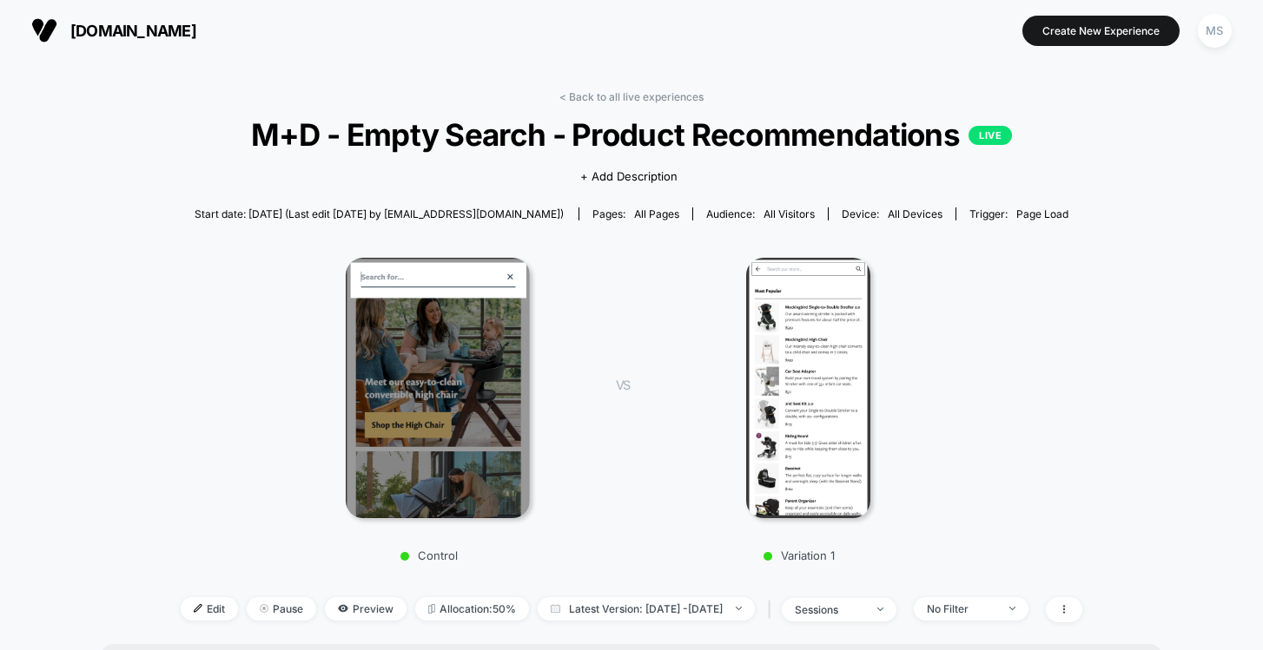
scroll to position [0, 0]
click at [646, 99] on link "< Back to all live experiences" at bounding box center [631, 96] width 144 height 13
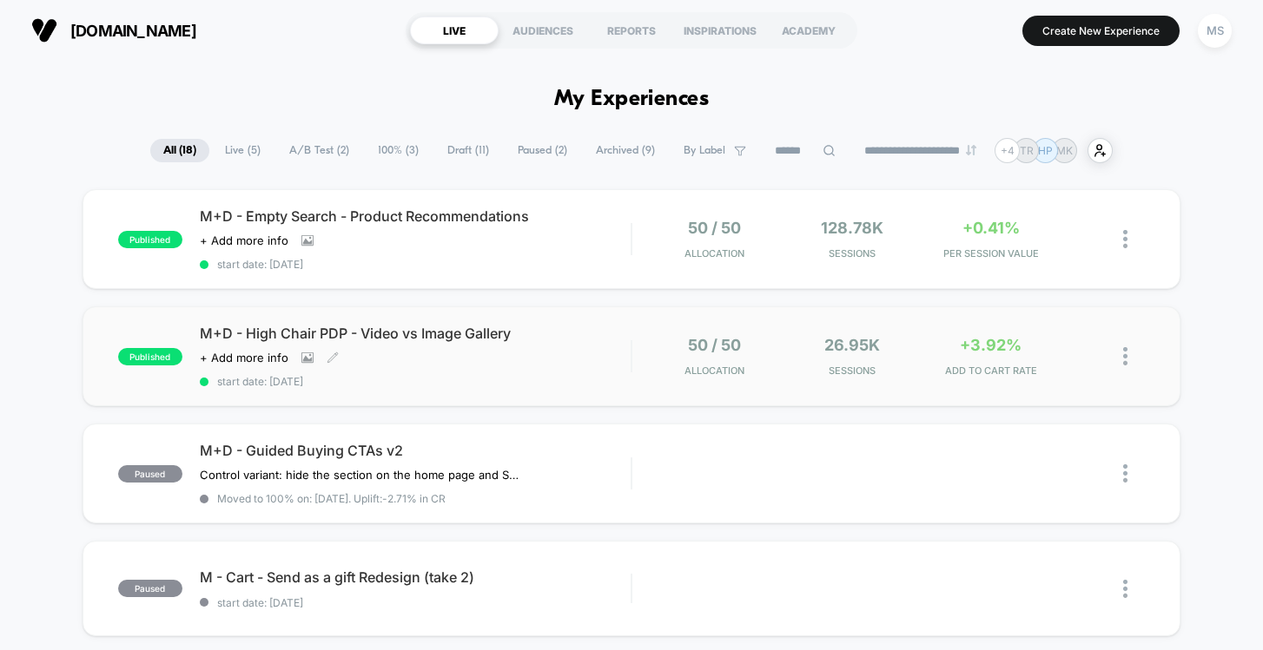
click at [445, 327] on span "M+D - High Chair PDP - Video vs Image Gallery" at bounding box center [416, 333] width 432 height 17
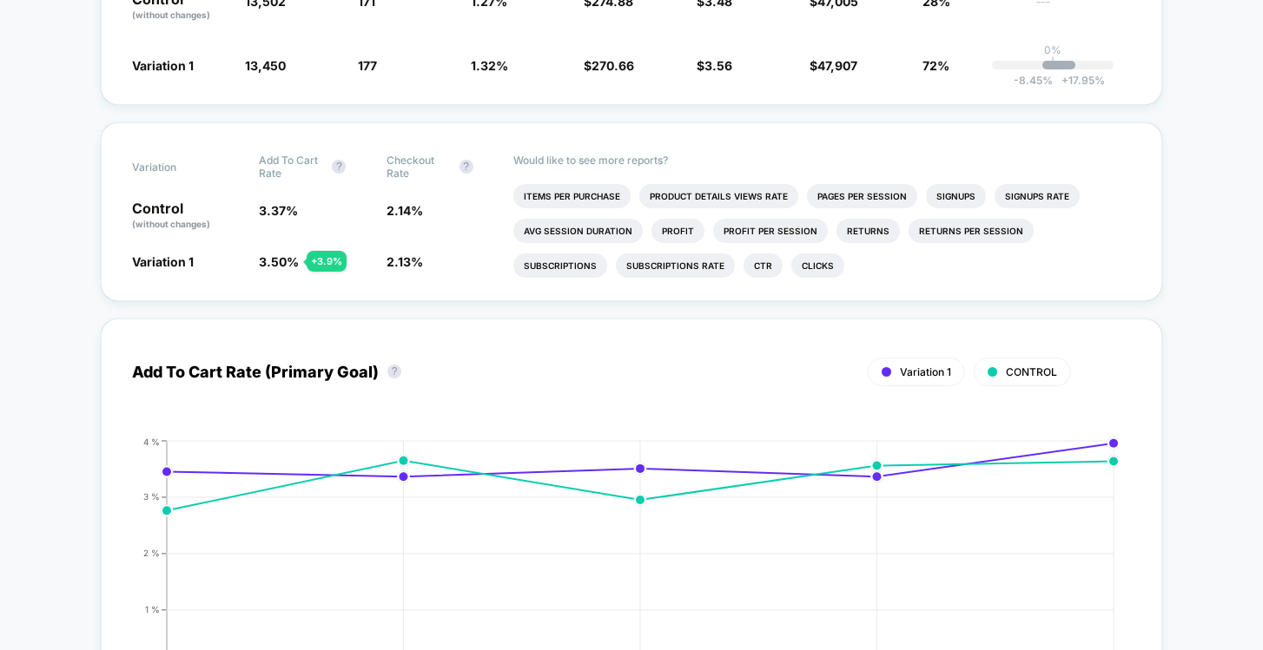
scroll to position [685, 0]
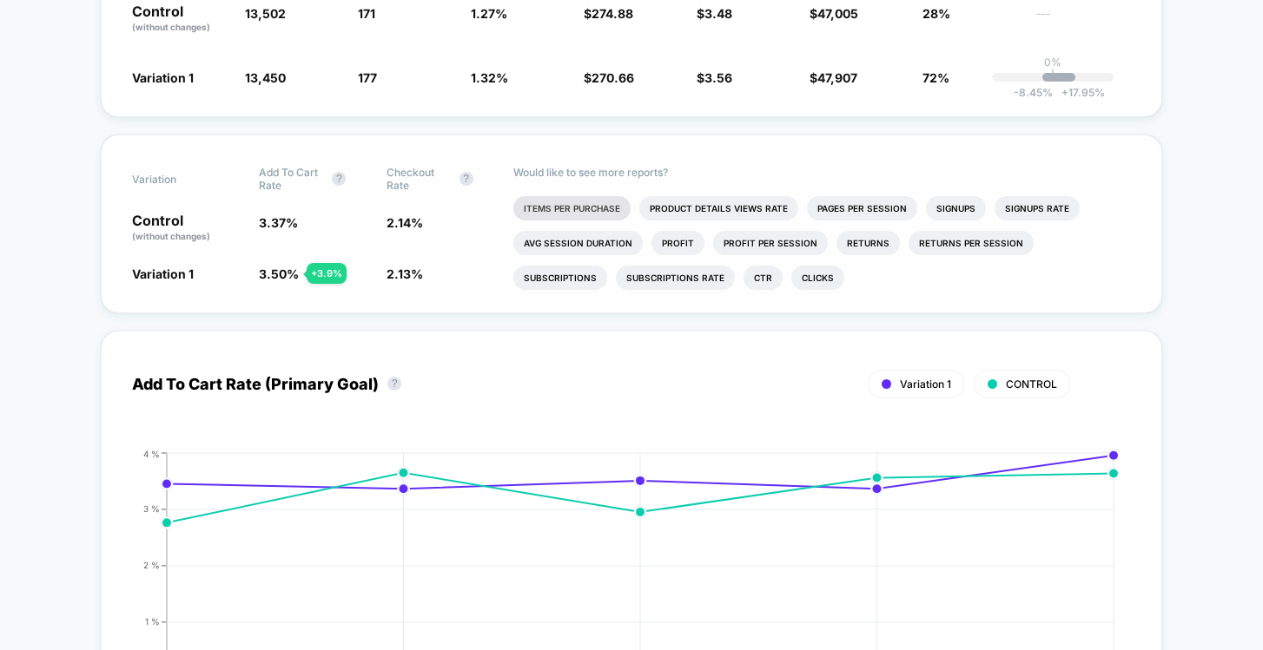
click at [571, 200] on li "Items Per Purchase" at bounding box center [571, 208] width 117 height 24
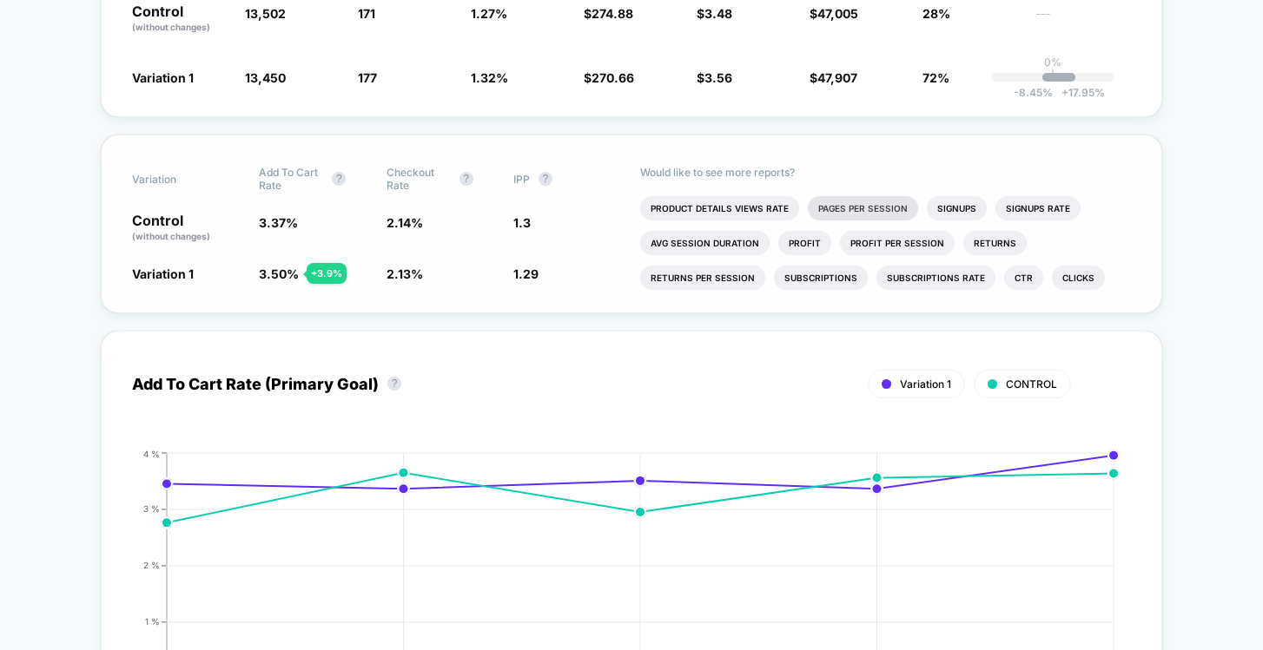
click at [904, 209] on li "Pages Per Session" at bounding box center [863, 208] width 110 height 24
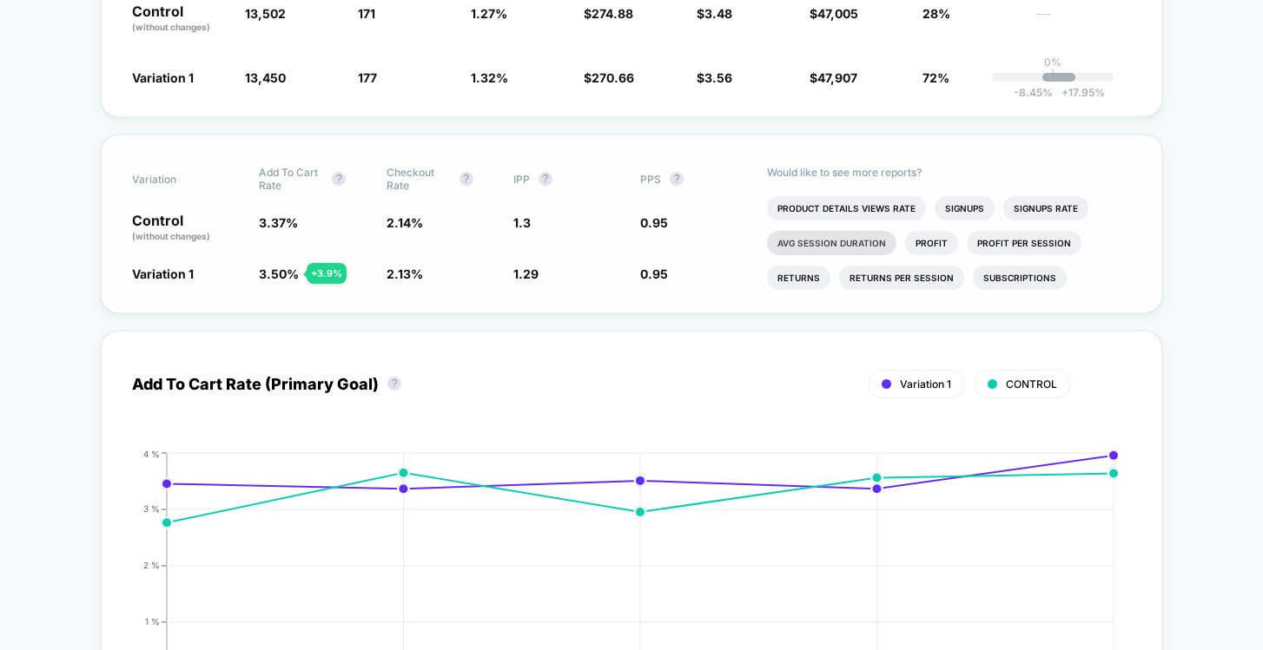
click at [844, 241] on li "Avg Session Duration" at bounding box center [831, 243] width 129 height 24
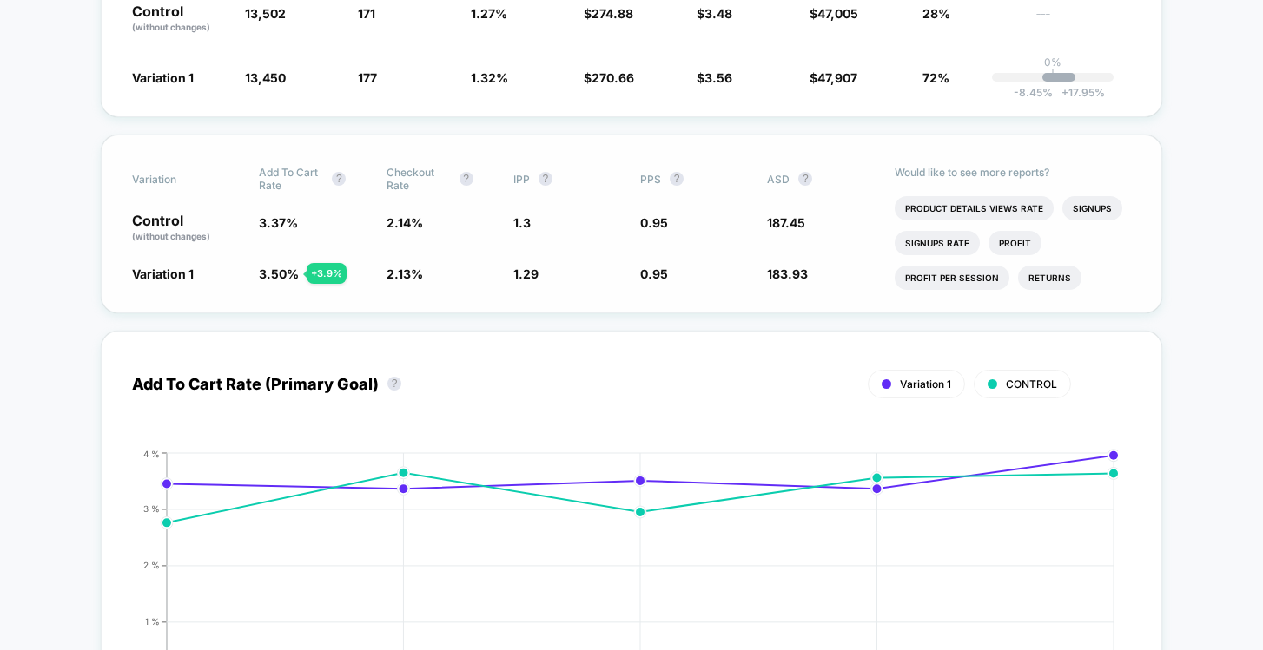
click at [1139, 247] on div "Variation Add To Cart Rate ? Checkout Rate ? IPP ? PPS ? ASD ? Control (without…" at bounding box center [631, 224] width 1061 height 179
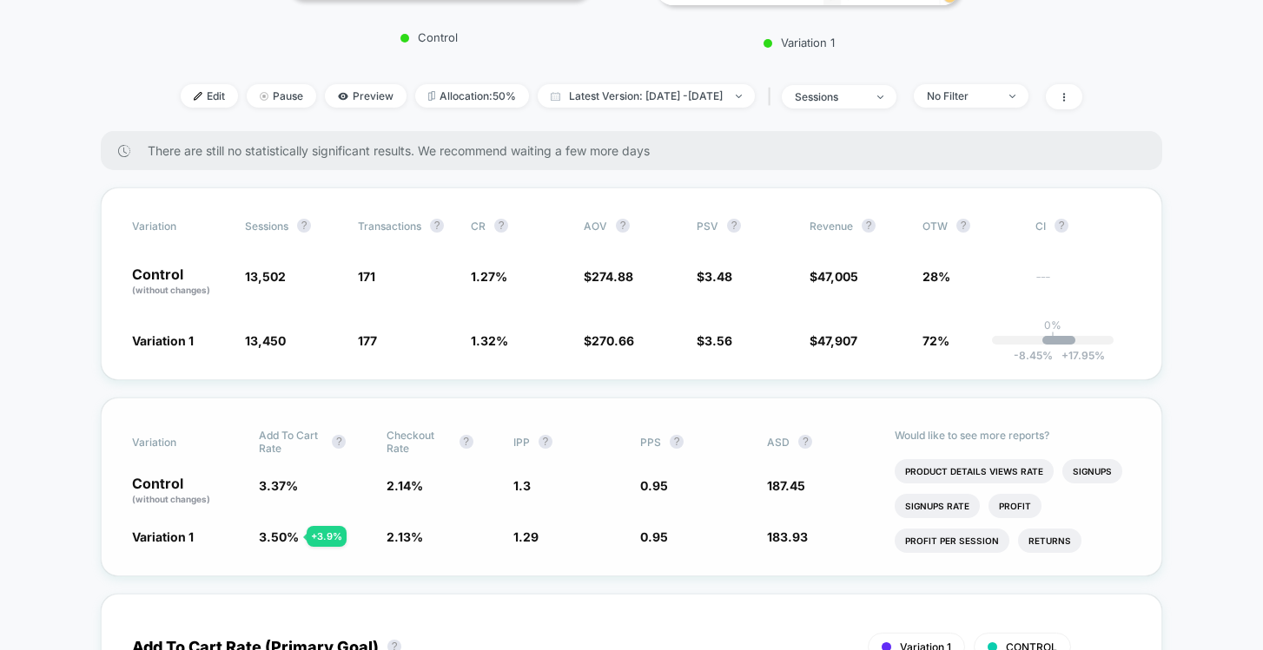
scroll to position [420, 0]
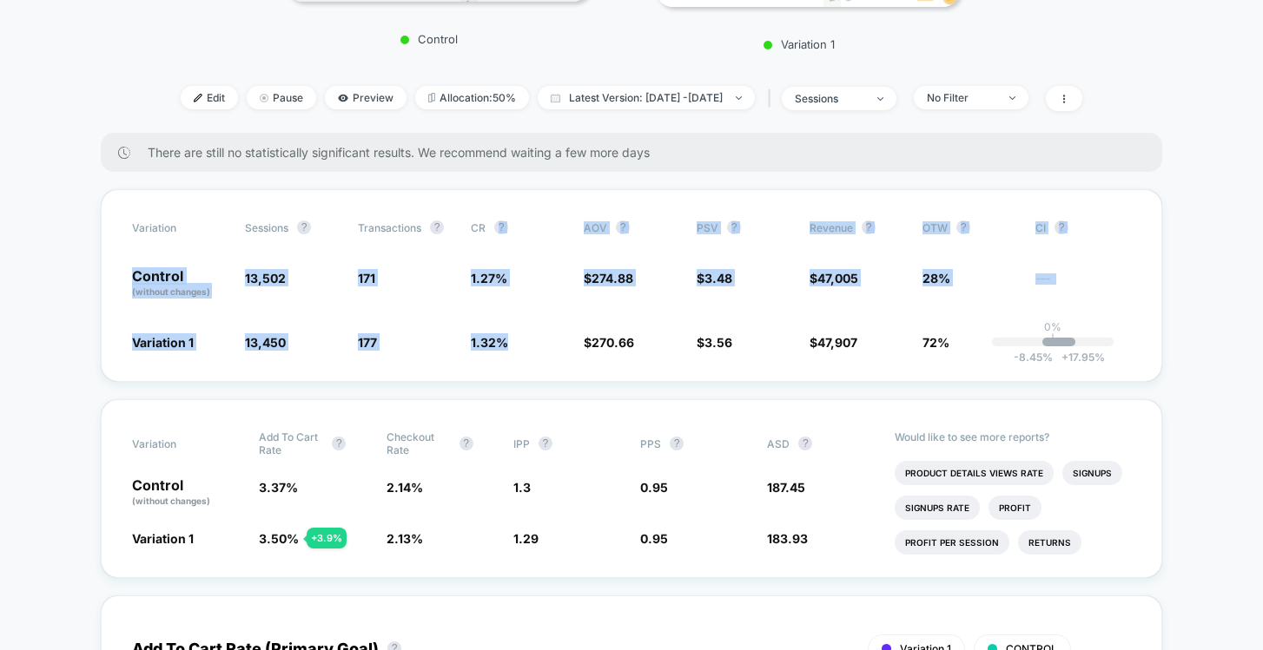
drag, startPoint x: 531, startPoint y: 217, endPoint x: 578, endPoint y: 382, distance: 171.5
click at [576, 377] on div "Variation Sessions ? Transactions ? CR ? AOV ? PSV ? Revenue ? OTW ? CI ? Contr…" at bounding box center [631, 285] width 1061 height 193
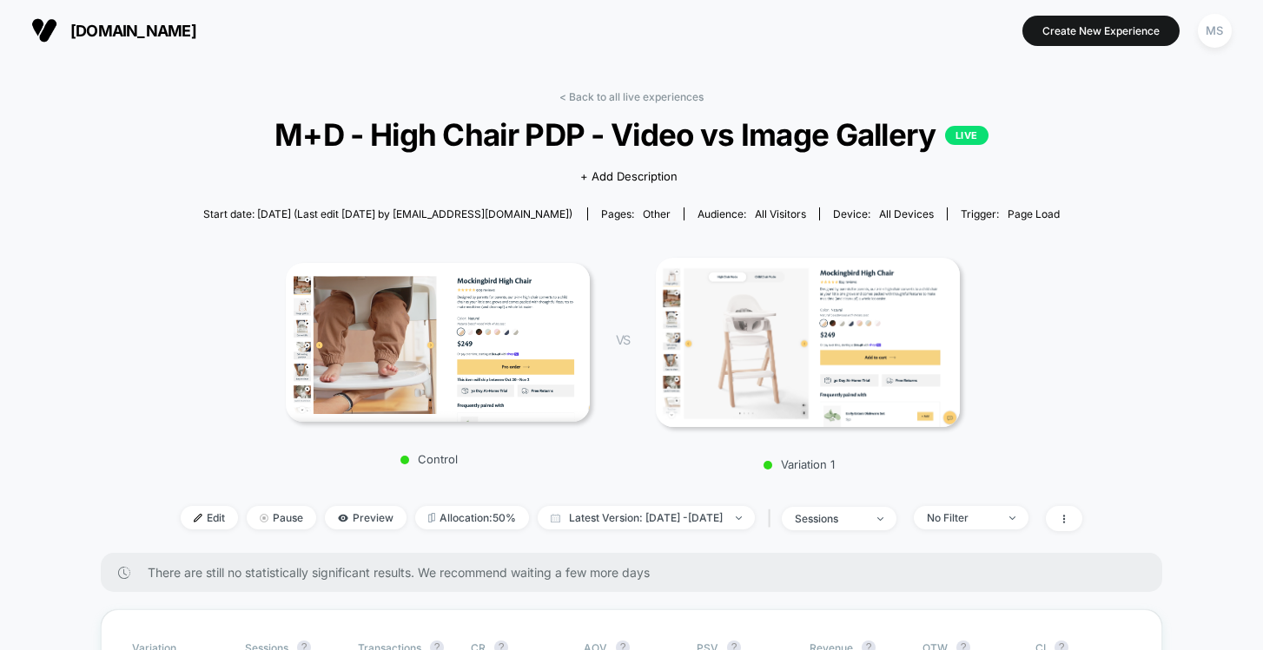
scroll to position [0, 0]
